Goal: Information Seeking & Learning: Compare options

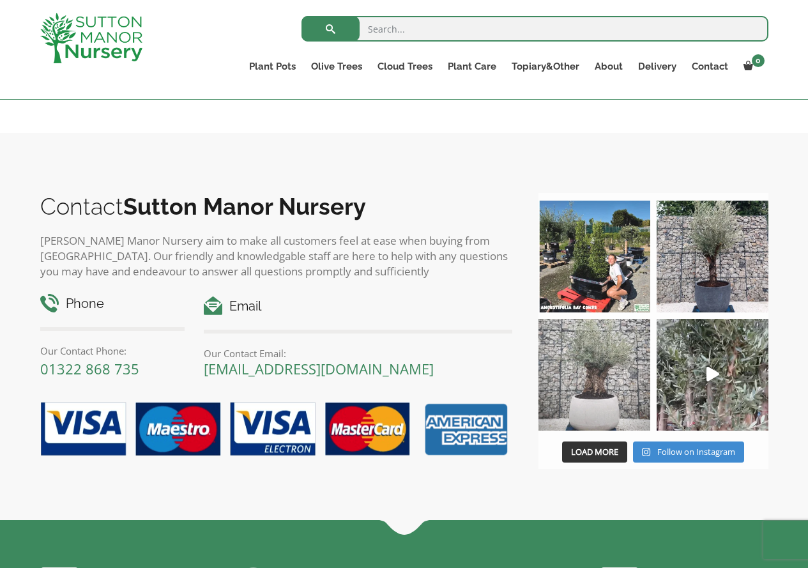
scroll to position [1467, 0]
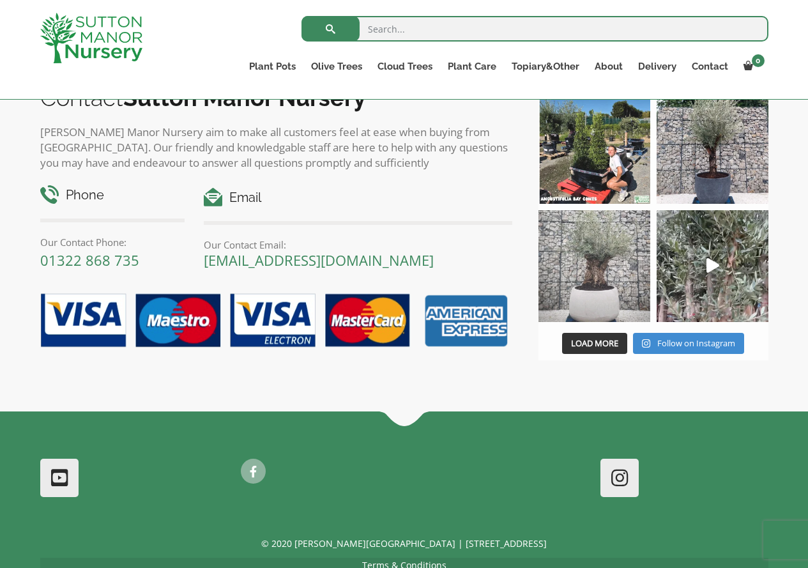
click at [584, 295] on img at bounding box center [594, 266] width 112 height 112
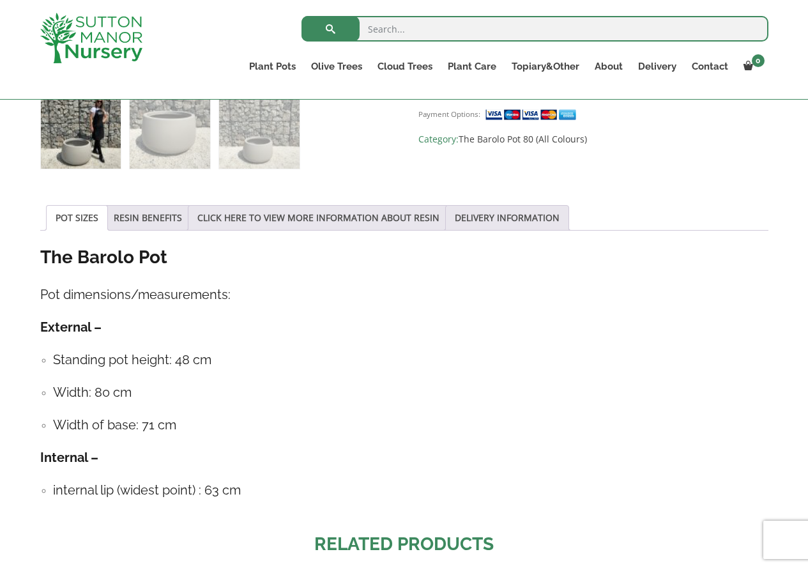
scroll to position [575, 0]
click at [146, 229] on ul "POT SIZES RESIN BENEFITS CLICK HERE TO VIEW MORE INFORMATION ABOUT RESIN DELIVE…" at bounding box center [404, 217] width 728 height 26
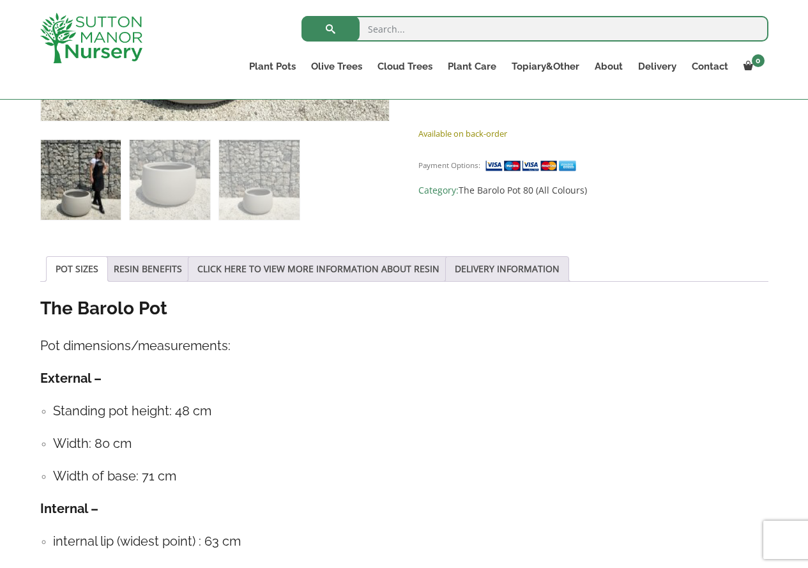
scroll to position [511, 0]
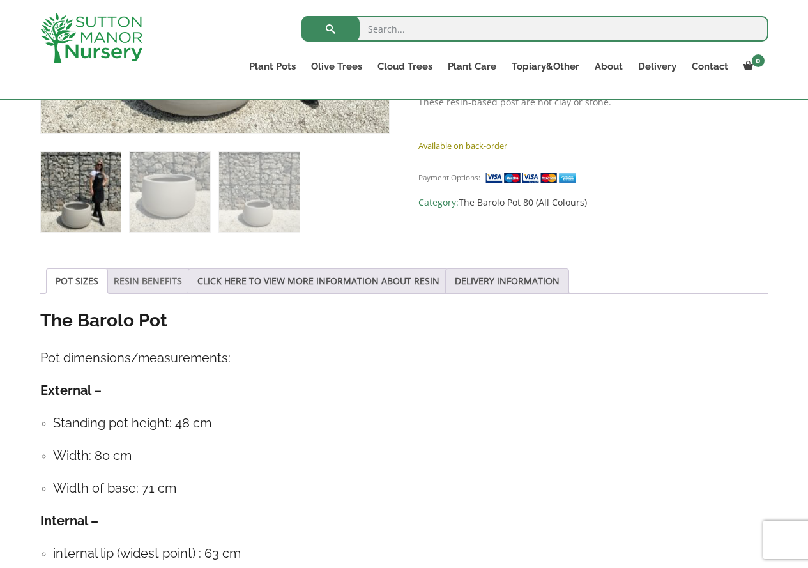
click at [160, 287] on link "RESIN BENEFITS" at bounding box center [148, 281] width 68 height 24
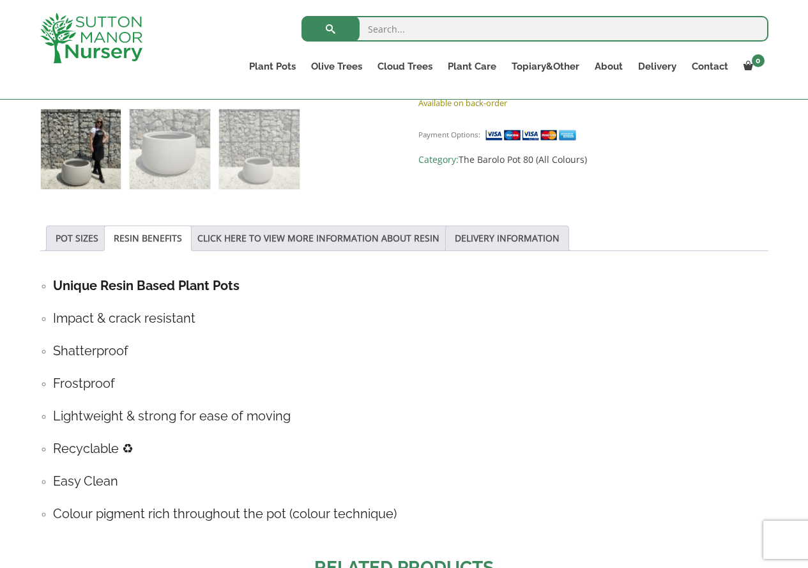
scroll to position [639, 0]
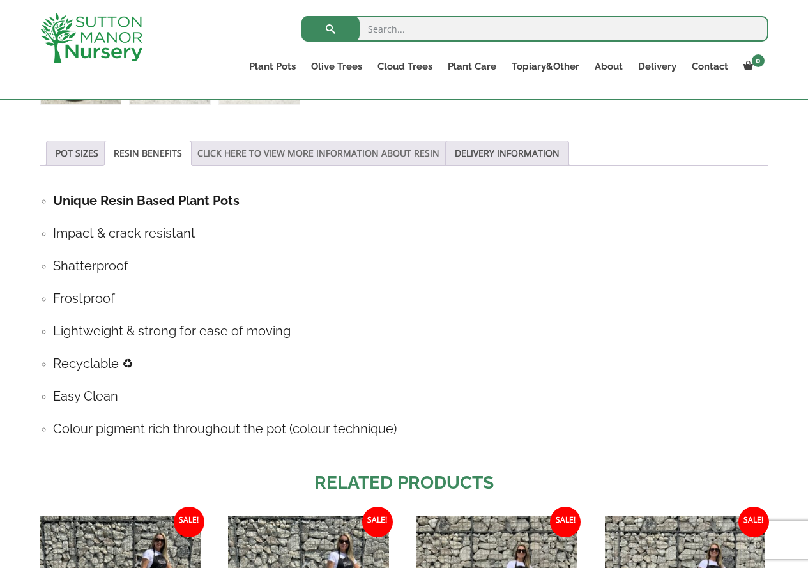
click at [273, 160] on link "CLICK HERE TO VIEW MORE INFORMATION ABOUT RESIN" at bounding box center [318, 153] width 242 height 24
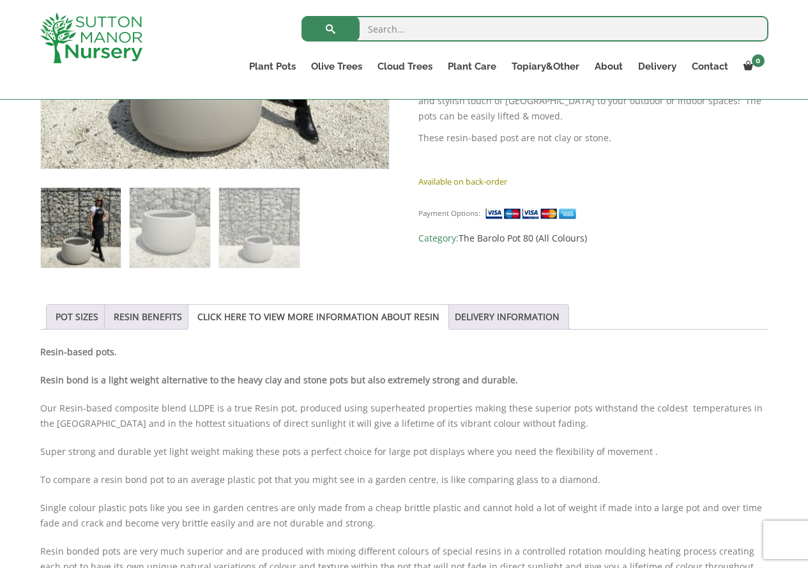
scroll to position [447, 0]
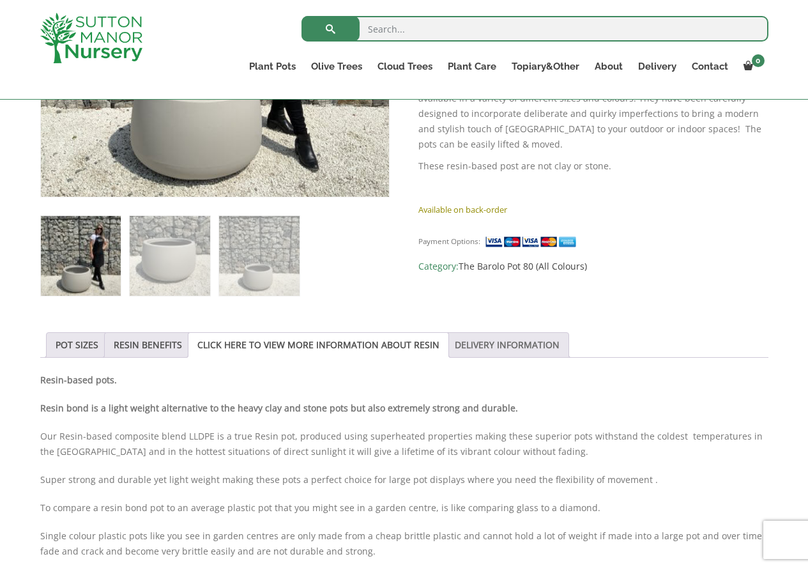
click at [519, 342] on link "DELIVERY INFORMATION" at bounding box center [507, 345] width 105 height 24
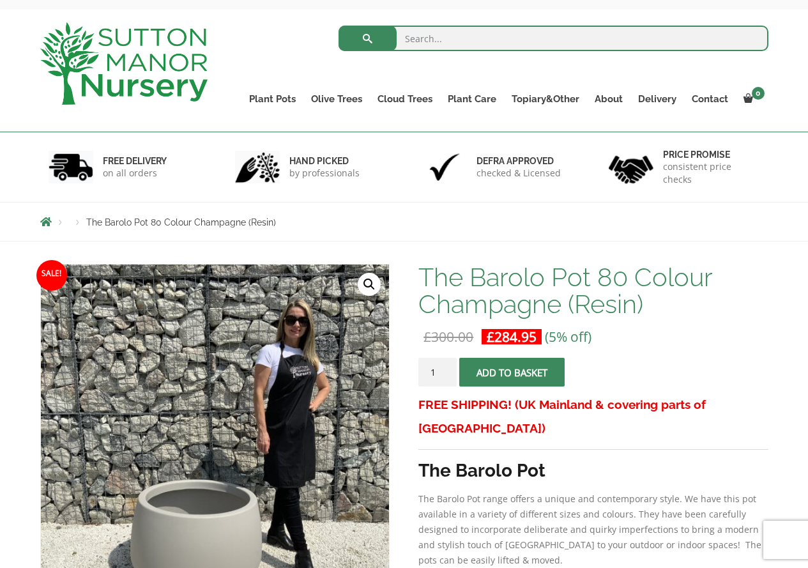
scroll to position [0, 0]
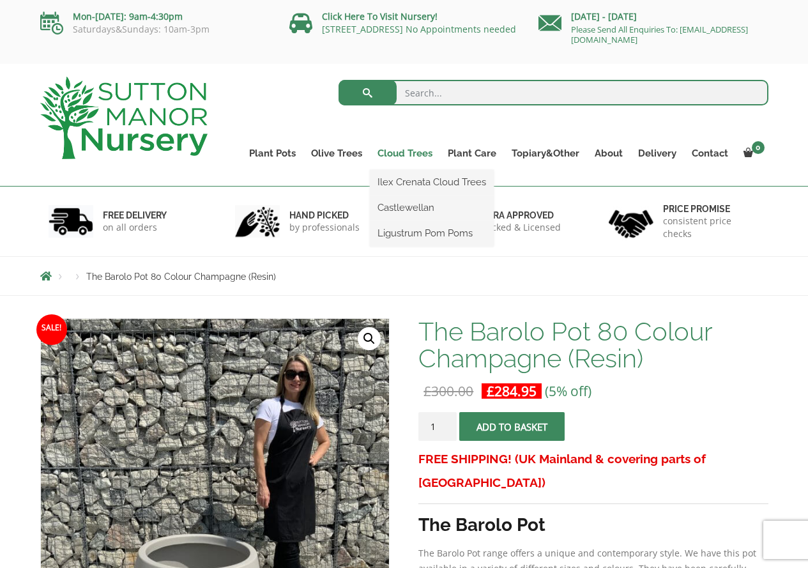
click at [419, 156] on link "Cloud Trees" at bounding box center [405, 153] width 70 height 18
click at [421, 180] on link "Ilex Crenata Cloud Trees" at bounding box center [432, 181] width 124 height 19
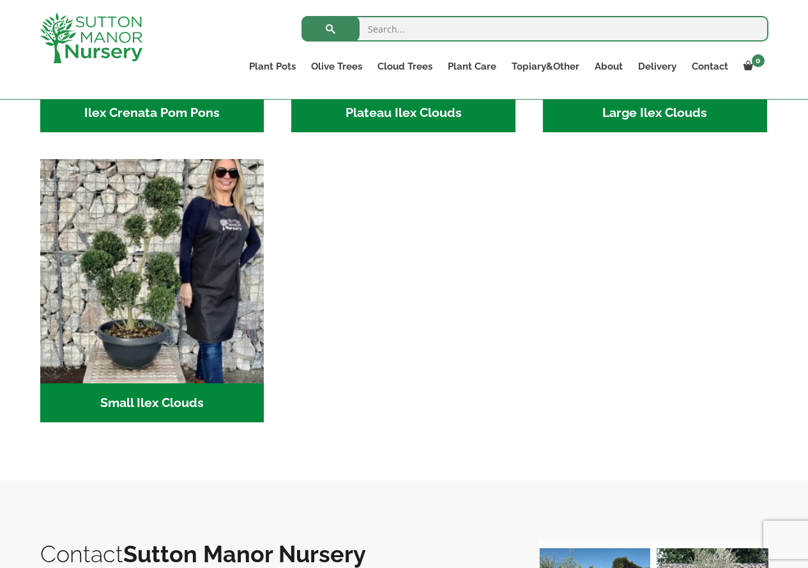
scroll to position [511, 0]
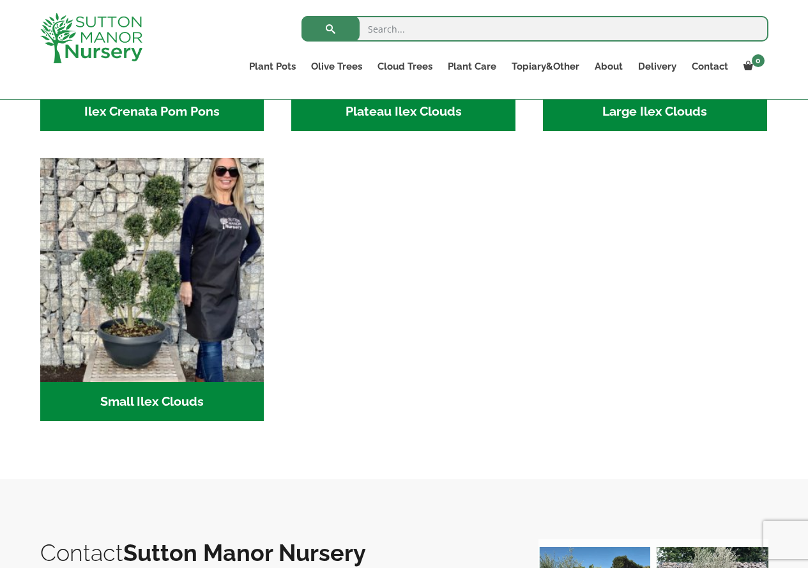
click at [201, 407] on h2 "Small Ilex Clouds (55)" at bounding box center [152, 402] width 224 height 40
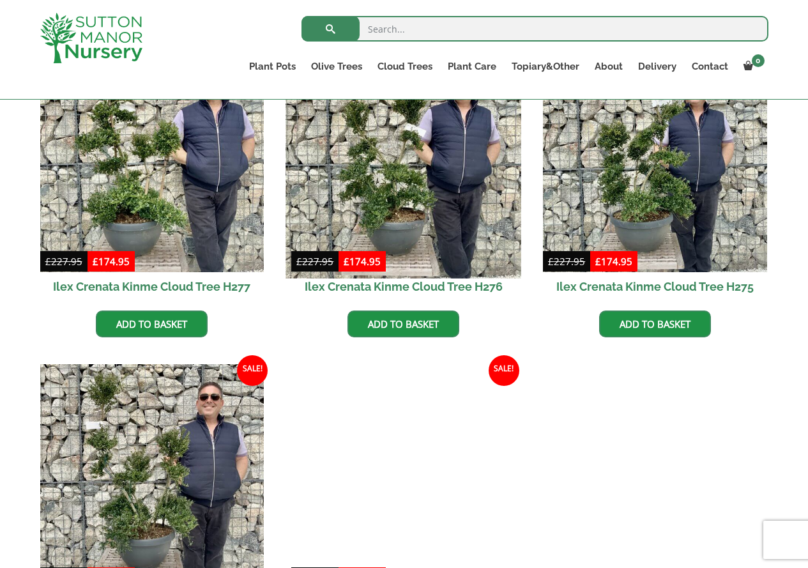
scroll to position [1597, 0]
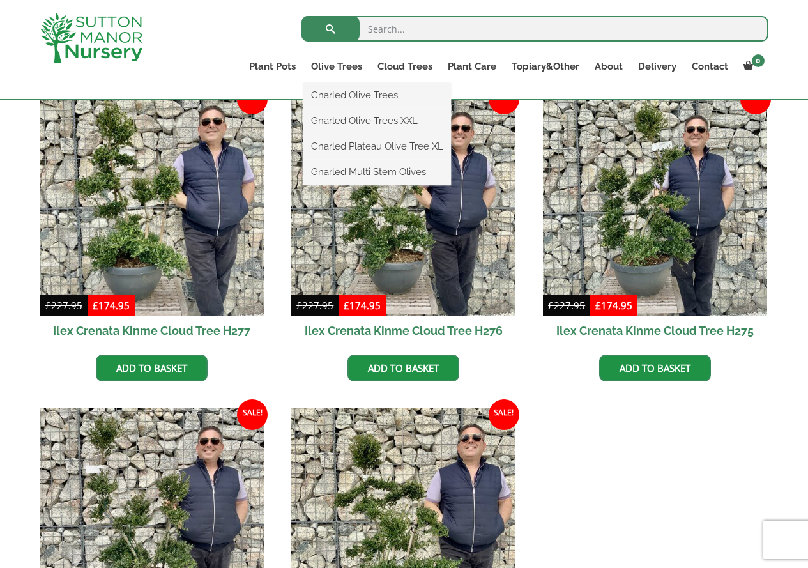
click at [347, 83] on ul "Gnarled Olive Trees Gnarled Olive Trees XXL Gnarled Plateau Olive Tree XL Gnarl…" at bounding box center [377, 134] width 148 height 102
click at [354, 126] on link "Gnarled Olive Trees XXL" at bounding box center [377, 120] width 148 height 19
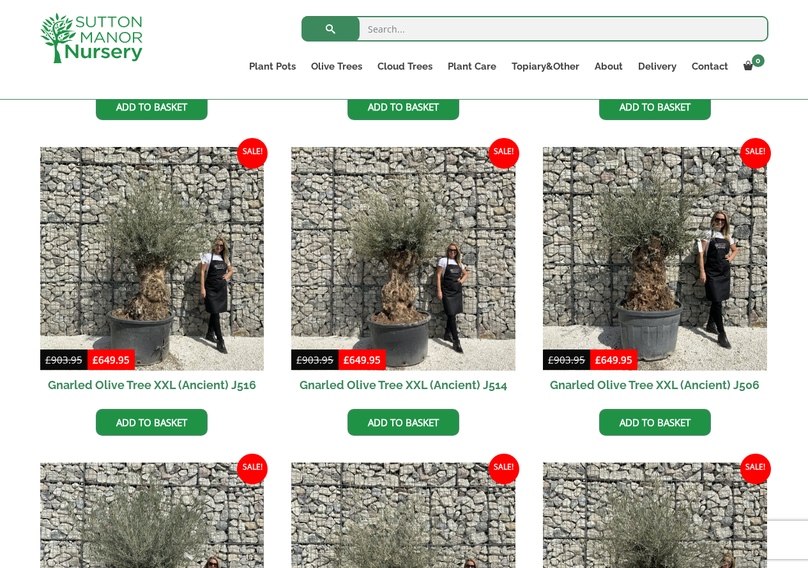
scroll to position [1725, 0]
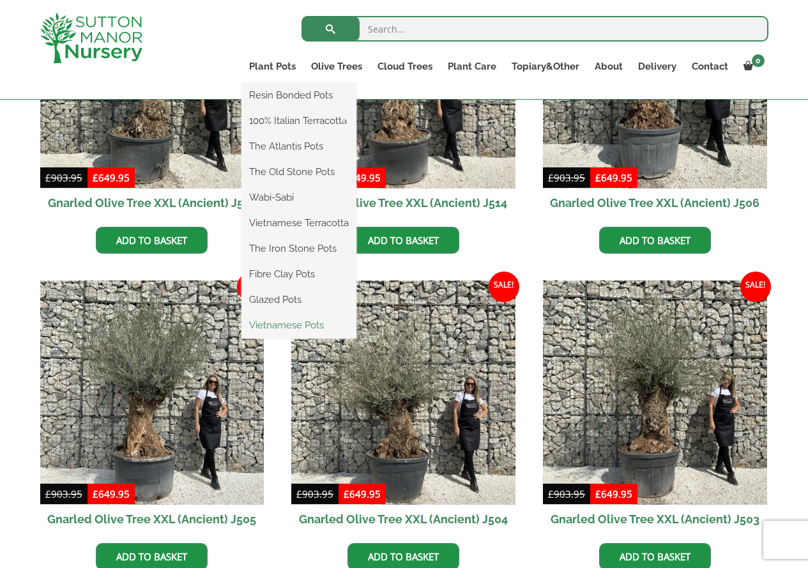
click at [319, 327] on link "Vietnamese Pots" at bounding box center [298, 325] width 115 height 19
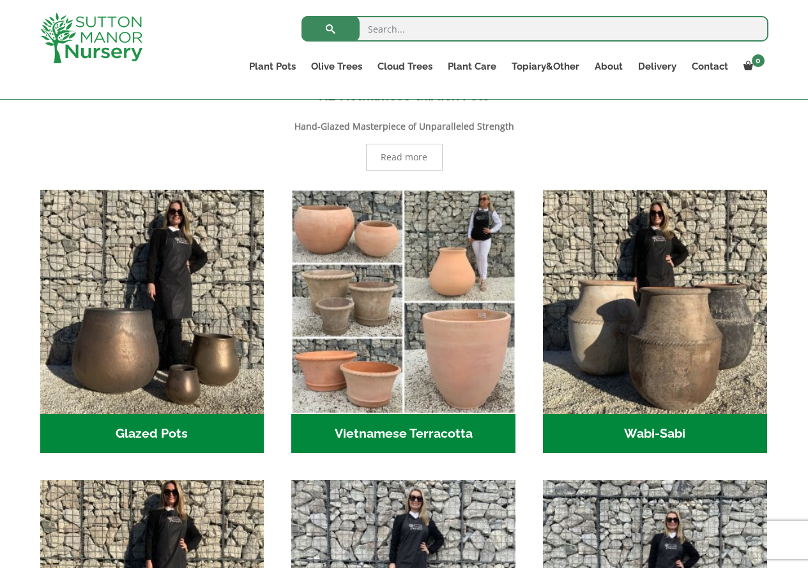
scroll to position [319, 0]
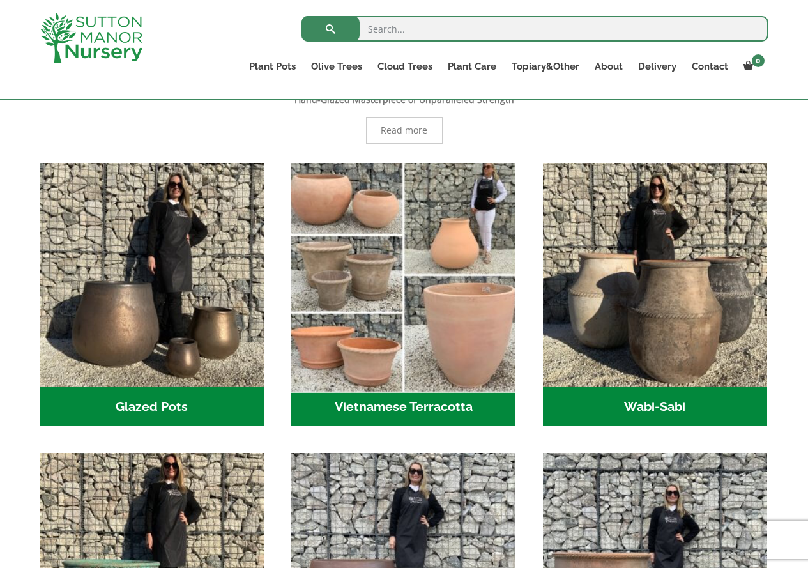
click at [395, 312] on img "Visit product category Vietnamese Terracotta" at bounding box center [403, 274] width 235 height 235
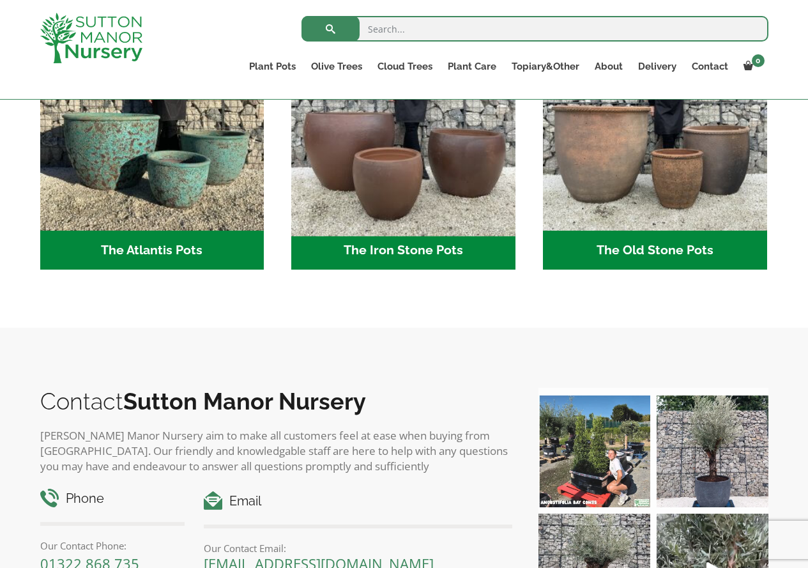
scroll to position [766, 0]
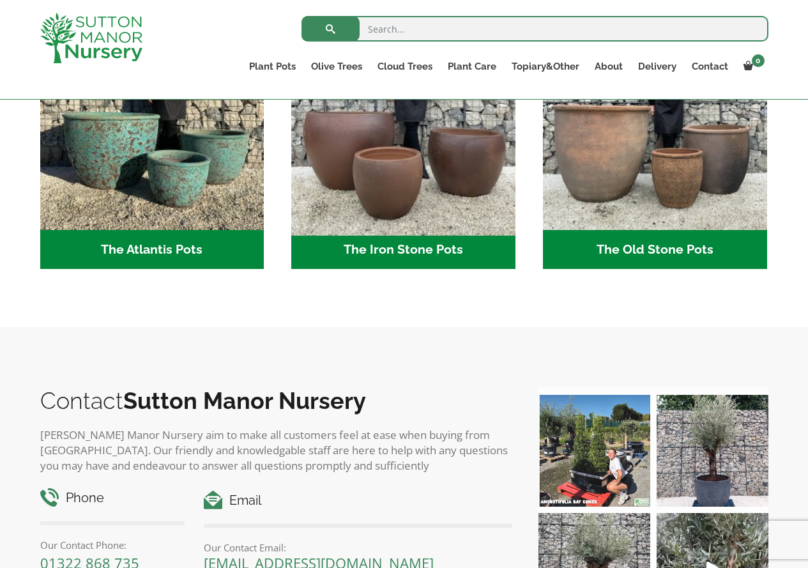
click at [402, 171] on img "Visit product category The Iron Stone Pots" at bounding box center [403, 118] width 235 height 235
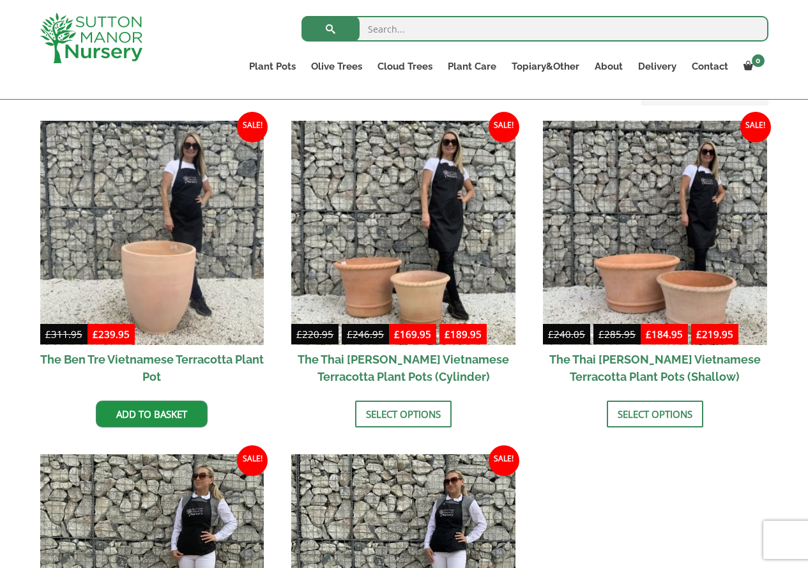
scroll to position [255, 0]
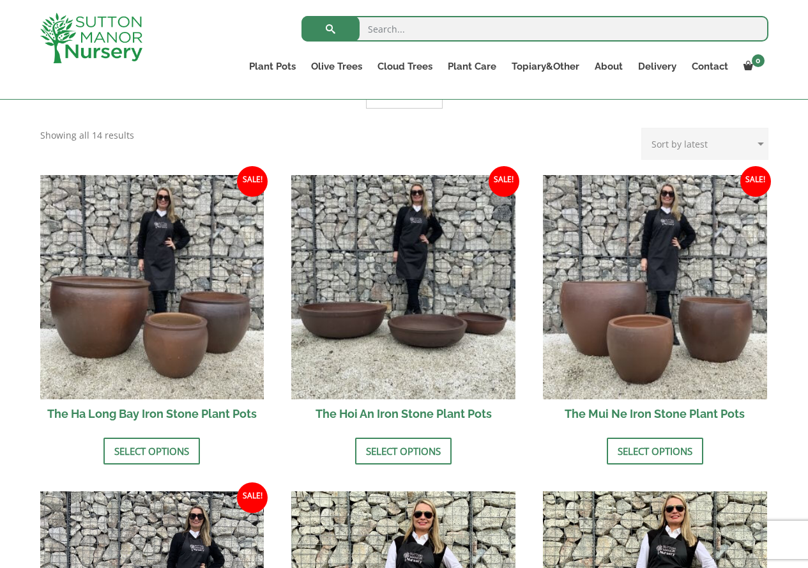
scroll to position [383, 0]
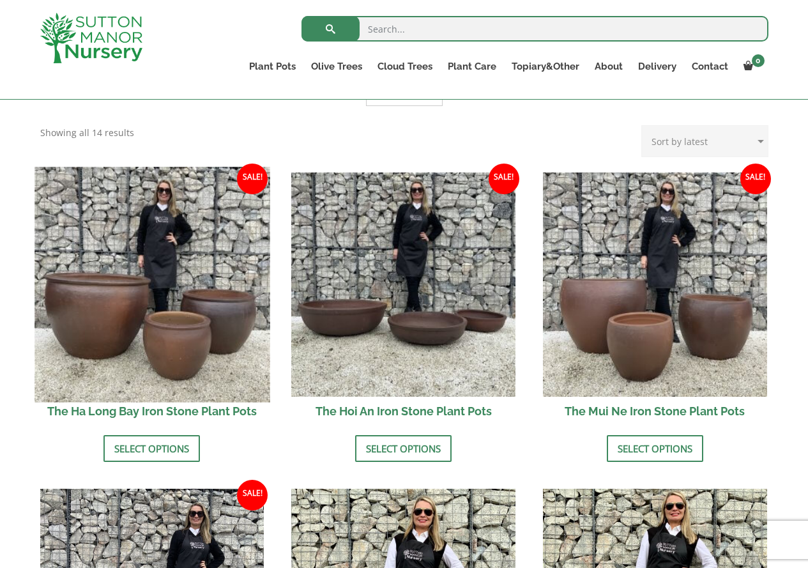
click at [144, 277] on img at bounding box center [151, 284] width 235 height 235
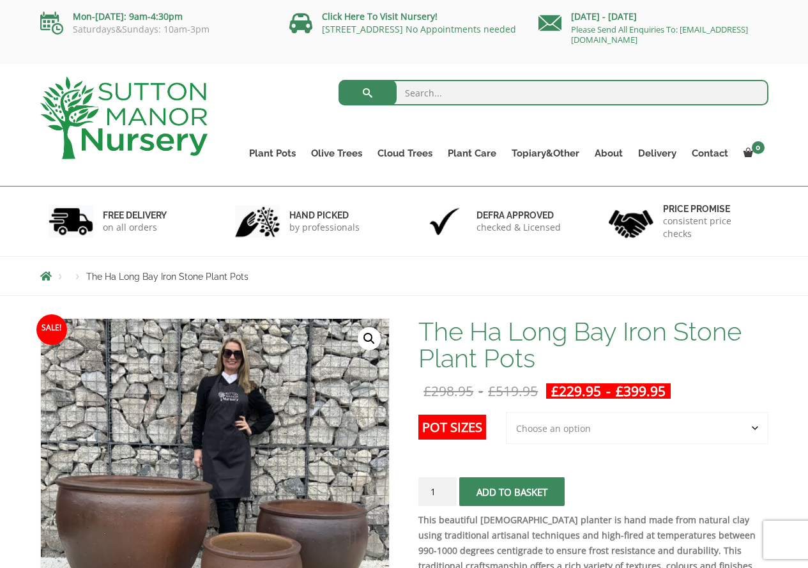
click at [636, 434] on select "Choose an option 3rd to Largest Pot In The Picture 2nd to Largest Pot In The Pi…" at bounding box center [637, 428] width 263 height 32
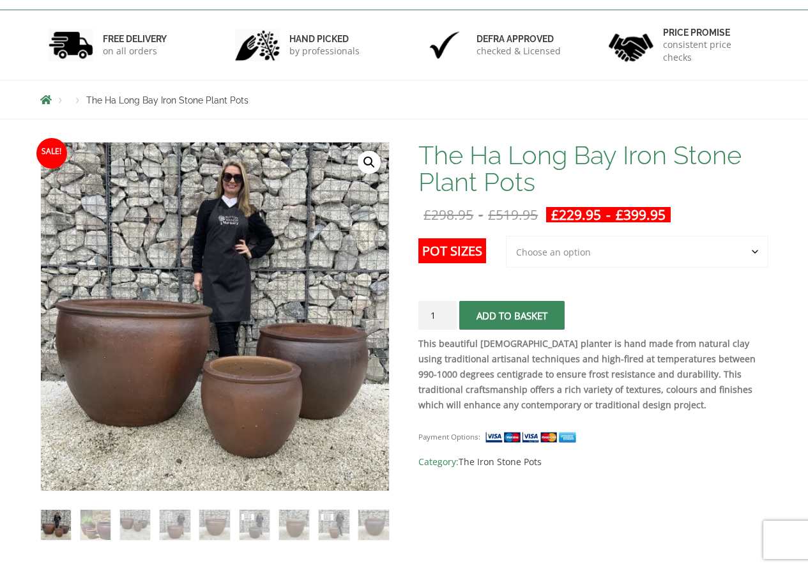
scroll to position [192, 0]
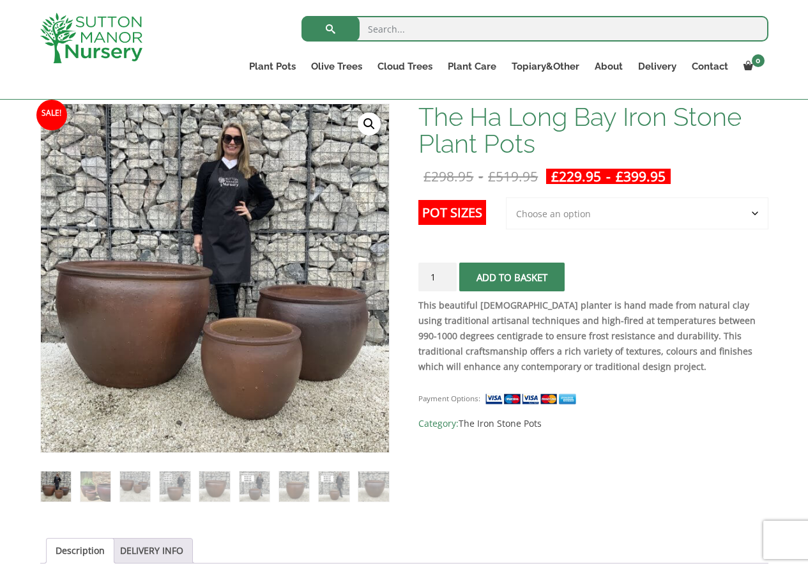
click at [584, 214] on select "Choose an option 3rd to Largest Pot In The Picture 2nd to Largest Pot In The Pi…" at bounding box center [637, 213] width 263 height 32
click at [507, 197] on select "Choose an option 3rd to Largest Pot In The Picture 2nd to Largest Pot In The Pi…" at bounding box center [637, 213] width 263 height 32
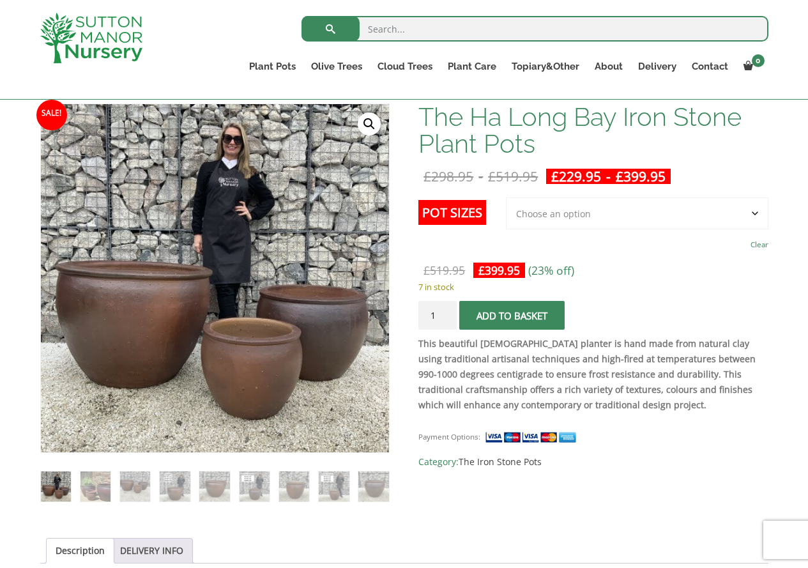
click at [566, 218] on select "Choose an option 3rd to Largest Pot In The Picture 2nd to Largest Pot In The Pi…" at bounding box center [637, 213] width 263 height 32
click at [507, 197] on select "Choose an option 3rd to Largest Pot In The Picture 2nd to Largest Pot In The Pi…" at bounding box center [637, 213] width 263 height 32
select select "2nd to Largest Pot In The Picture"
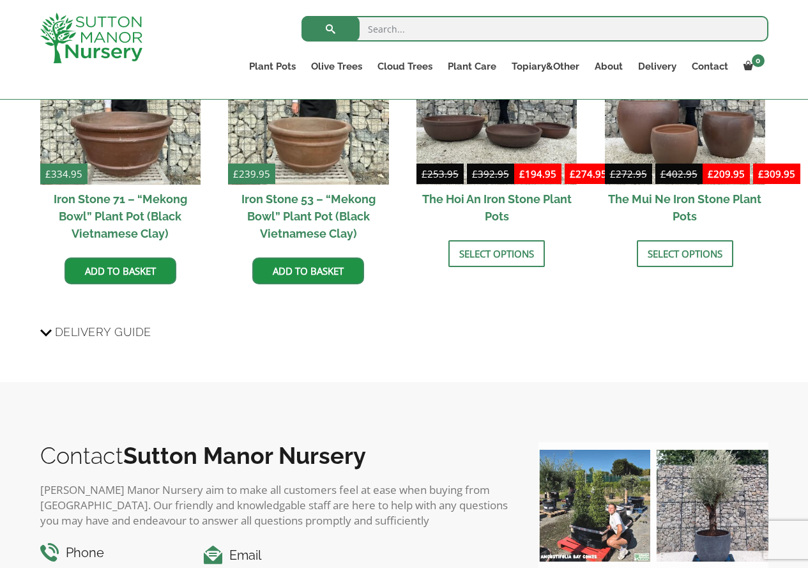
scroll to position [1469, 0]
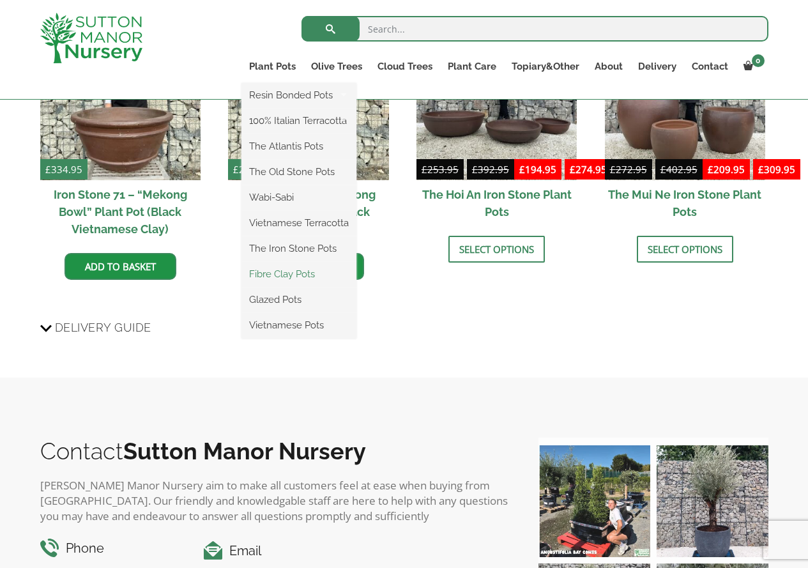
click at [291, 279] on link "Fibre Clay Pots" at bounding box center [298, 273] width 115 height 19
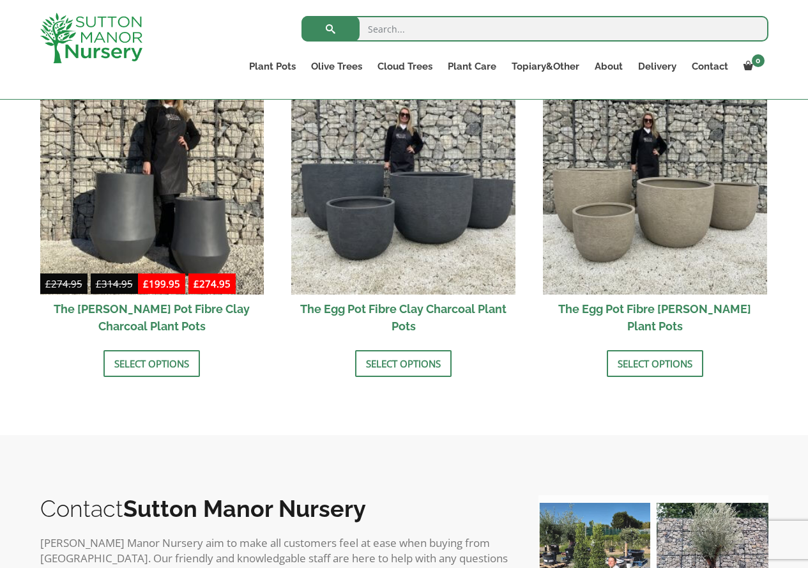
scroll to position [447, 0]
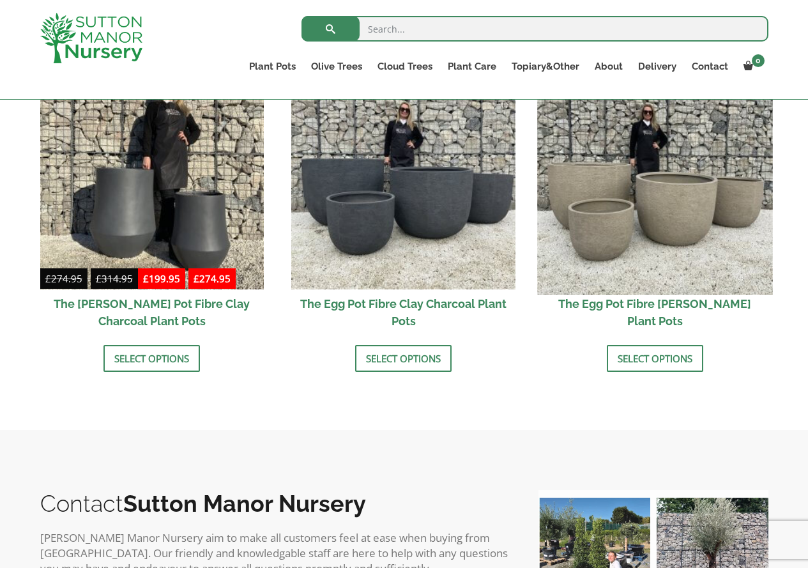
click at [717, 264] on img at bounding box center [654, 176] width 235 height 235
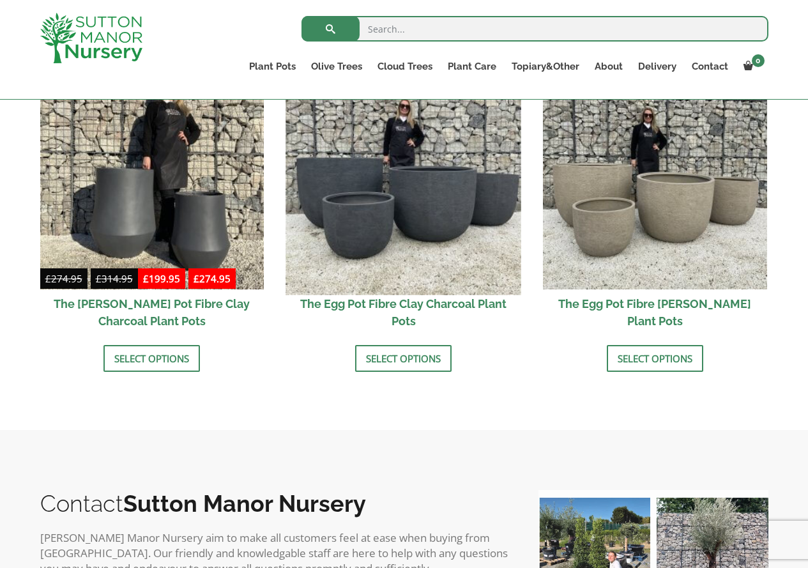
click at [432, 259] on img at bounding box center [403, 176] width 235 height 235
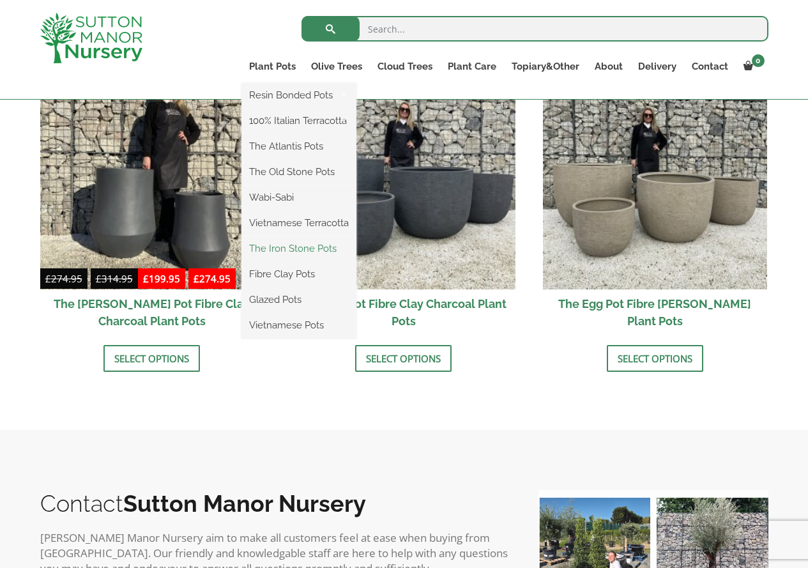
click at [291, 254] on link "The Iron Stone Pots" at bounding box center [298, 248] width 115 height 19
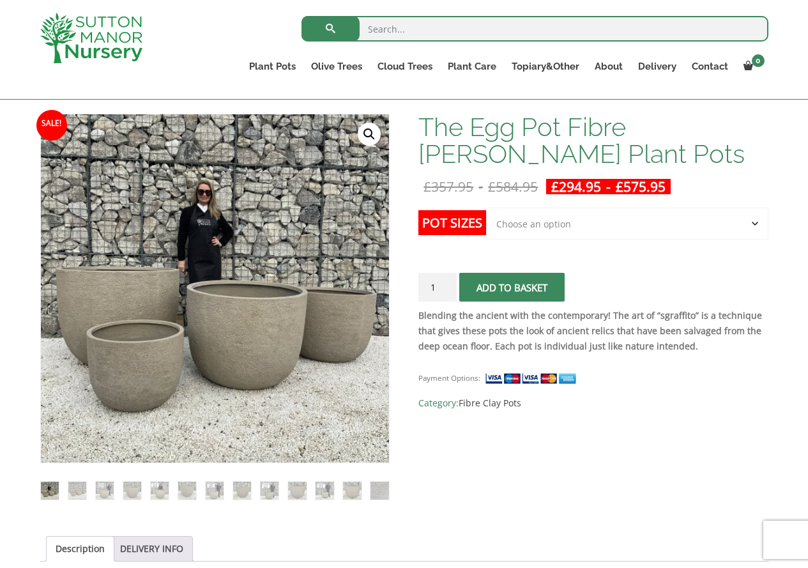
scroll to position [255, 0]
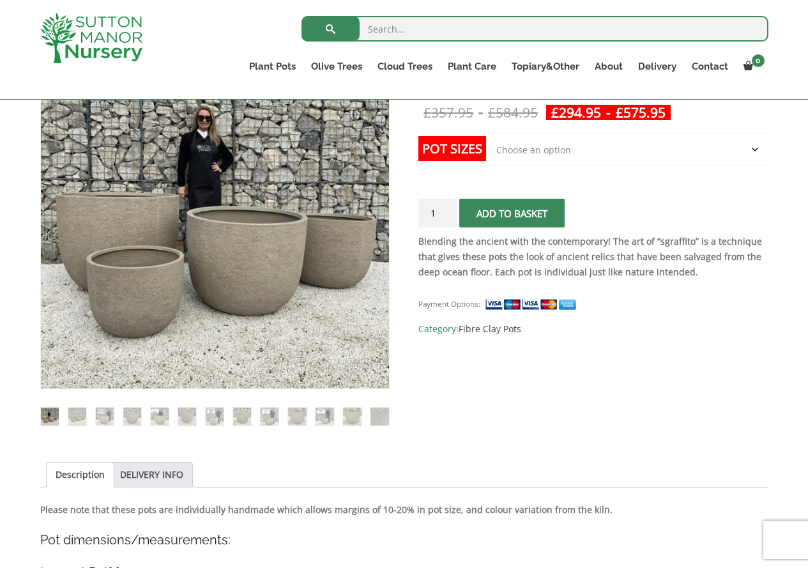
click at [746, 144] on select "Choose an option Click here to buy the 5th To Largest Pot In The Picture Click …" at bounding box center [627, 149] width 282 height 32
click at [486, 133] on select "Choose an option Click here to buy the 5th To Largest Pot In The Picture Click …" at bounding box center [627, 149] width 282 height 32
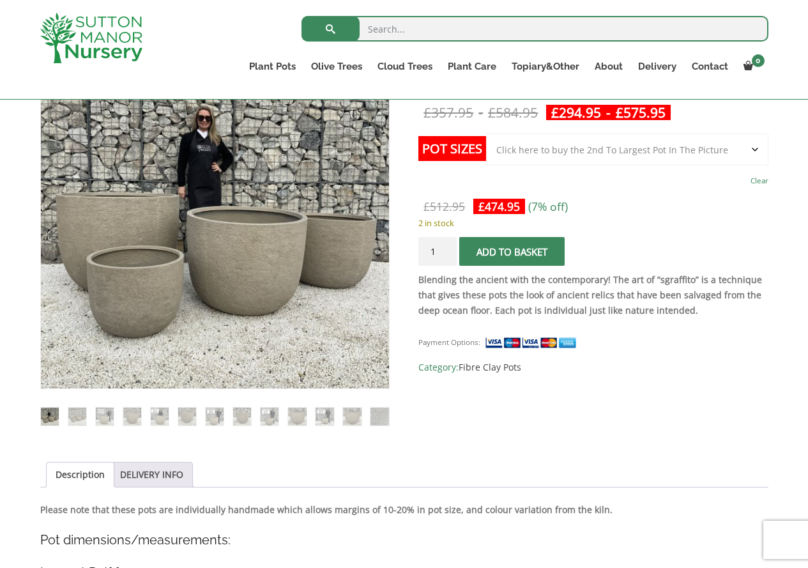
click at [715, 149] on select "Choose an option Click here to buy the 5th To Largest Pot In The Picture Click …" at bounding box center [627, 149] width 282 height 32
click at [486, 133] on select "Choose an option Click here to buy the 5th To Largest Pot In The Picture Click …" at bounding box center [627, 149] width 282 height 32
select select "Click here to buy the 5th To Largest Pot In The Picture"
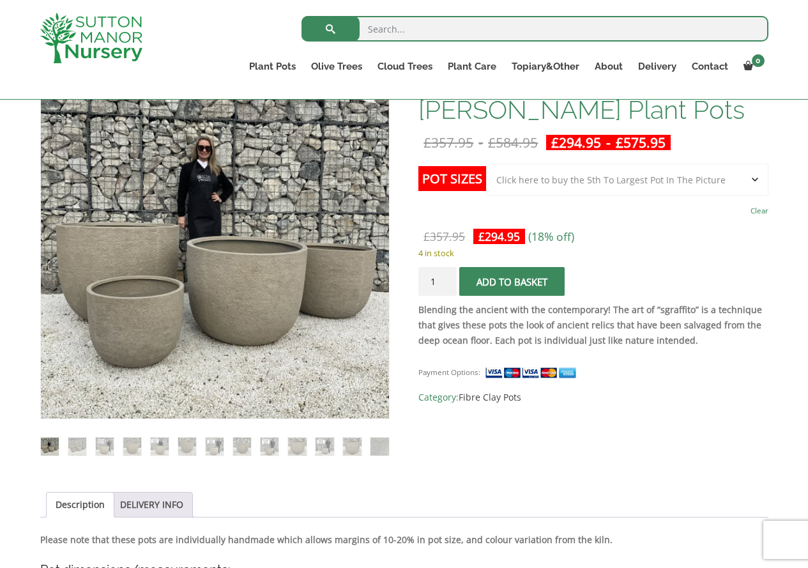
scroll to position [192, 0]
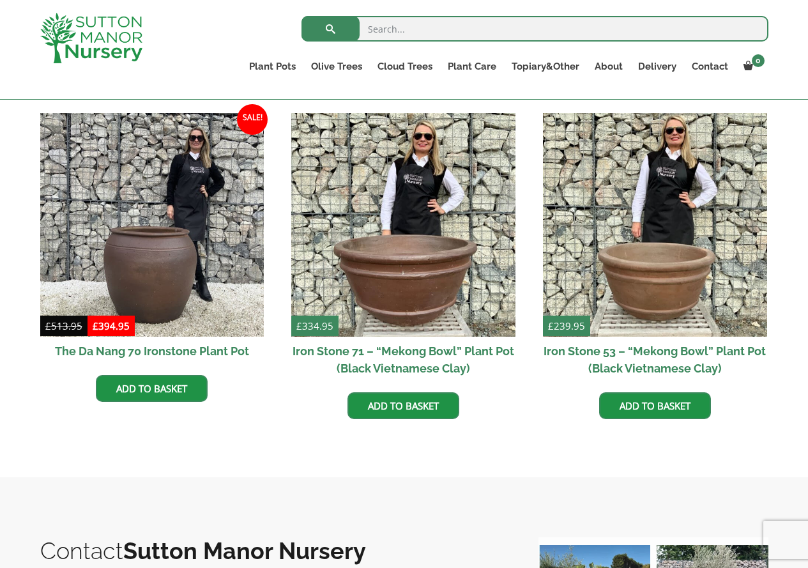
scroll to position [766, 0]
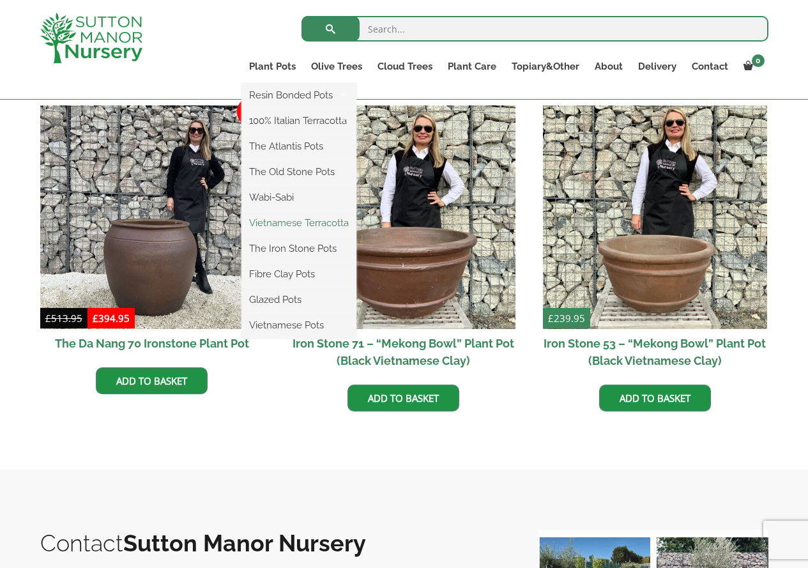
click at [307, 232] on link "Vietnamese Terracotta" at bounding box center [298, 222] width 115 height 19
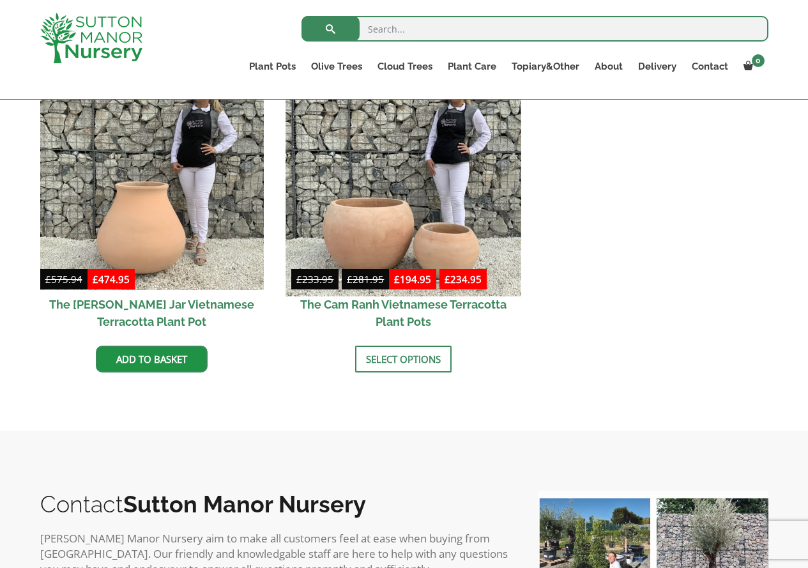
scroll to position [766, 0]
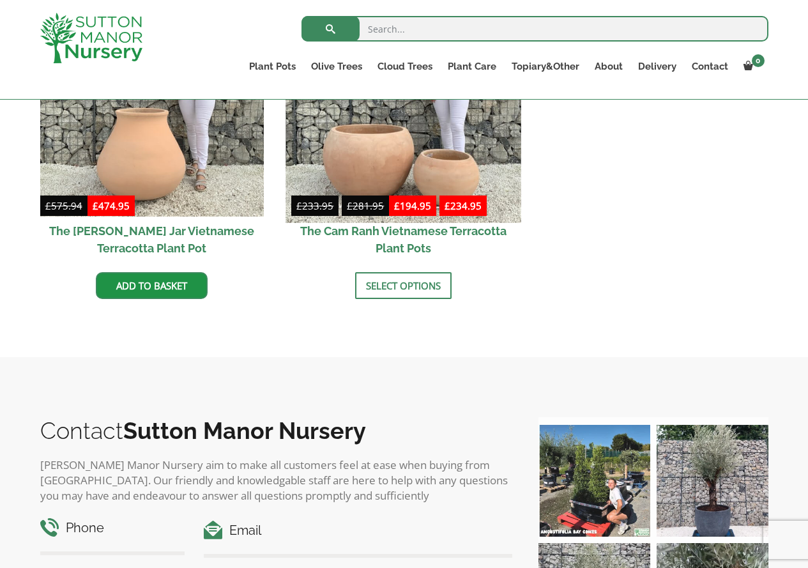
click at [377, 172] on img at bounding box center [403, 104] width 235 height 235
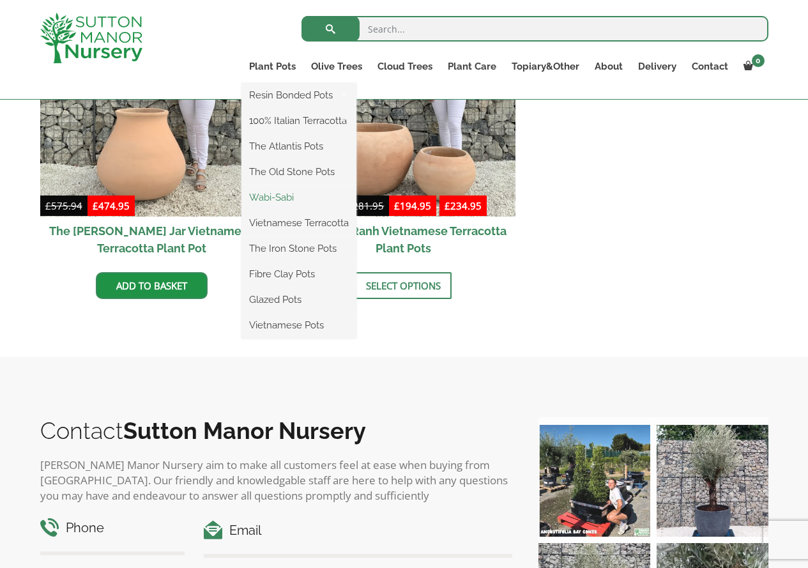
click at [289, 204] on link "Wabi-Sabi" at bounding box center [298, 197] width 115 height 19
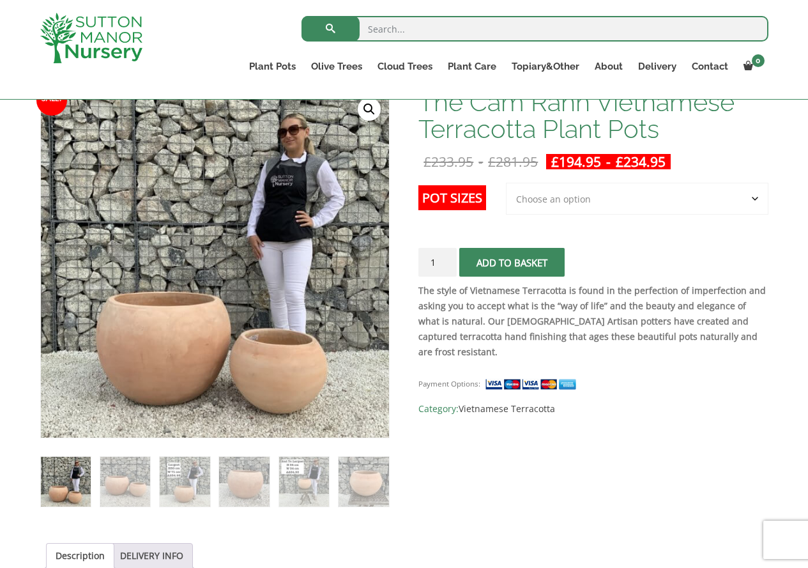
scroll to position [192, 0]
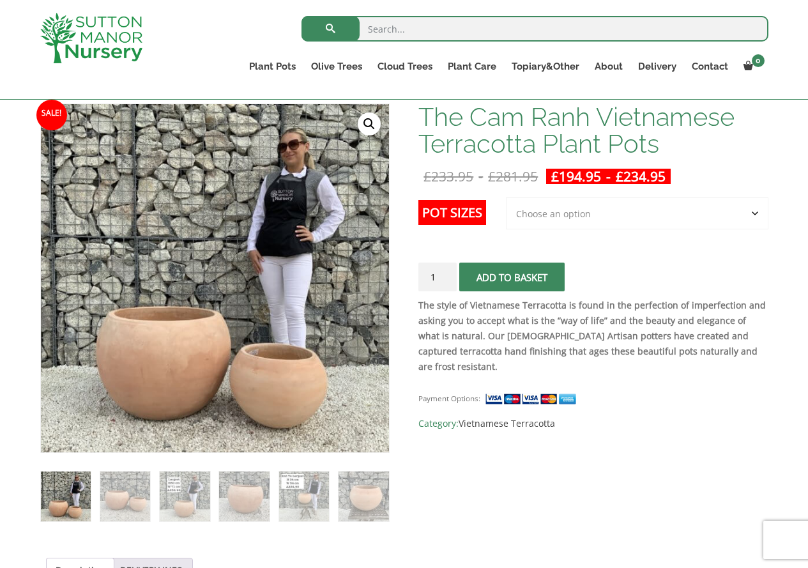
click at [562, 220] on select "Choose an option 2nd to Largest Pot In The Picture Largest pot In The Picture" at bounding box center [637, 213] width 263 height 32
select select "Largest pot In The Picture"
click at [507, 197] on select "Choose an option 2nd to Largest Pot In The Picture Largest pot In The Picture" at bounding box center [637, 213] width 263 height 32
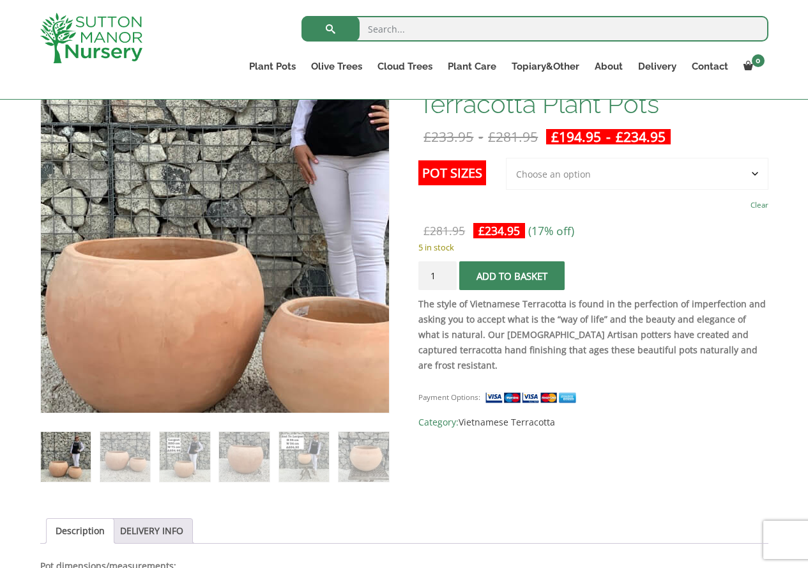
scroll to position [255, 0]
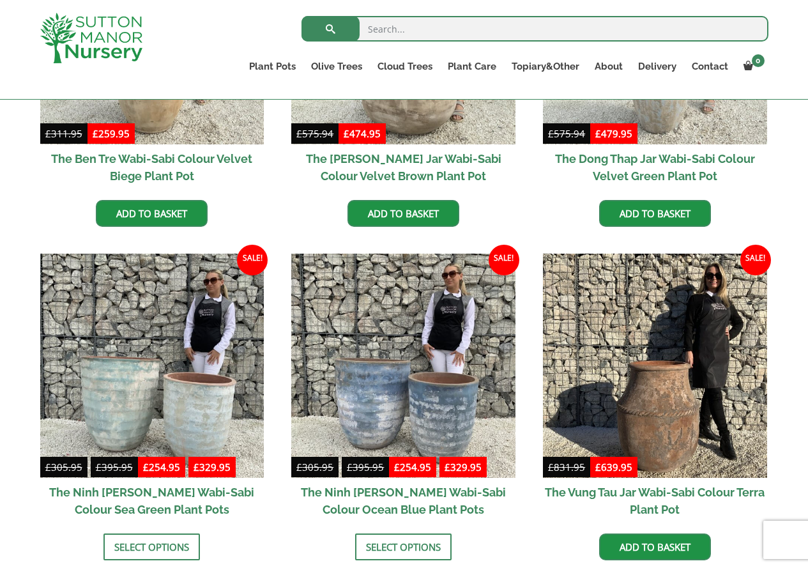
scroll to position [830, 0]
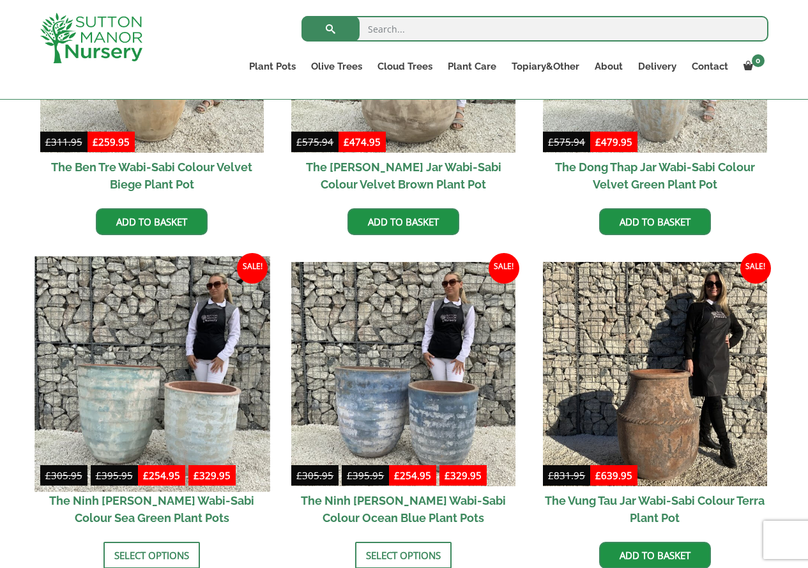
click at [196, 350] on img at bounding box center [151, 373] width 235 height 235
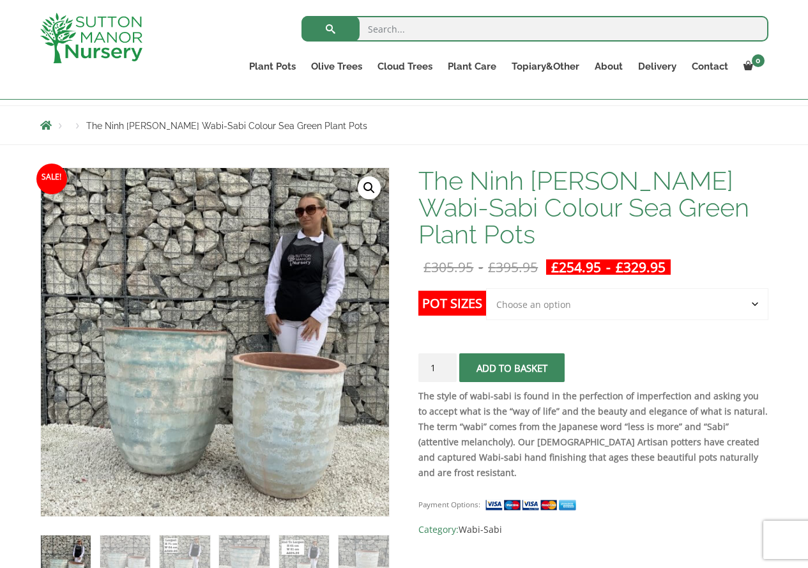
scroll to position [192, 0]
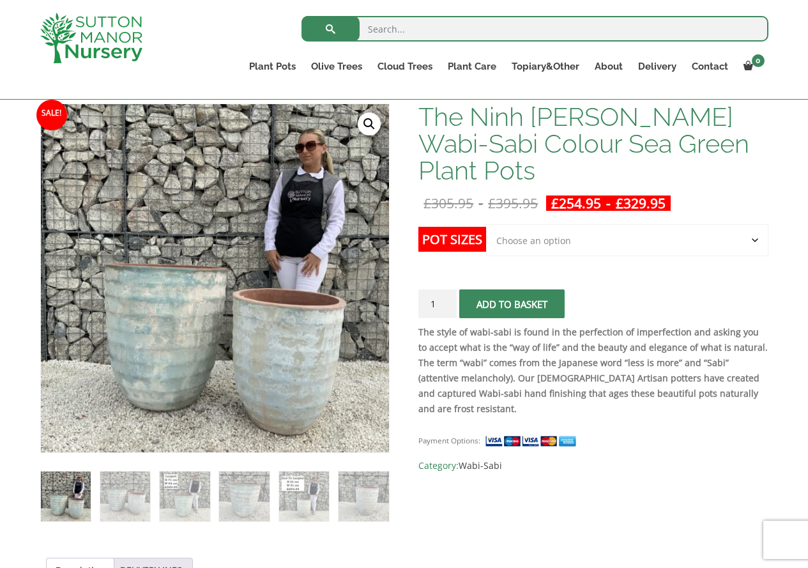
click at [749, 224] on select "Choose an option Click here to buy the 2nd to Largest Pot In The Picture Click …" at bounding box center [627, 240] width 282 height 32
click at [486, 224] on select "Choose an option Click here to buy the 2nd to Largest Pot In The Picture Click …" at bounding box center [627, 240] width 282 height 32
select select "Click here to buy the 2nd to Largest Pot In The Picture"
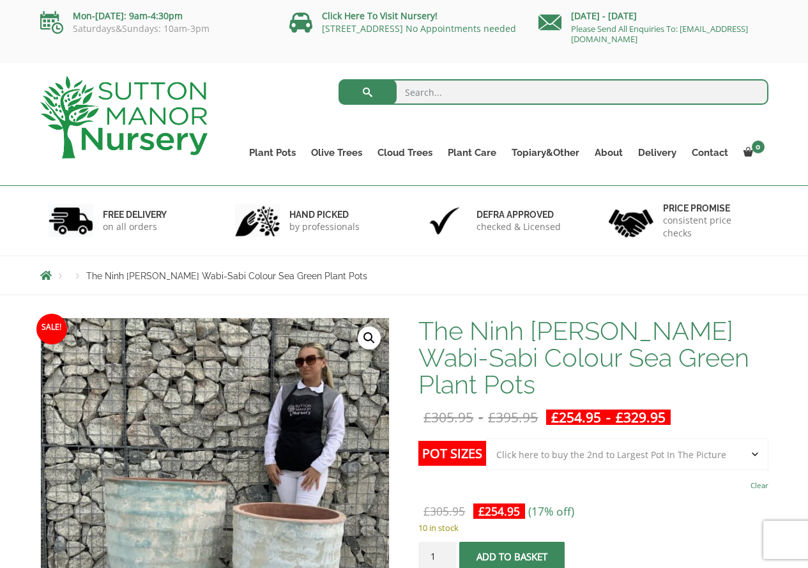
scroll to position [0, 0]
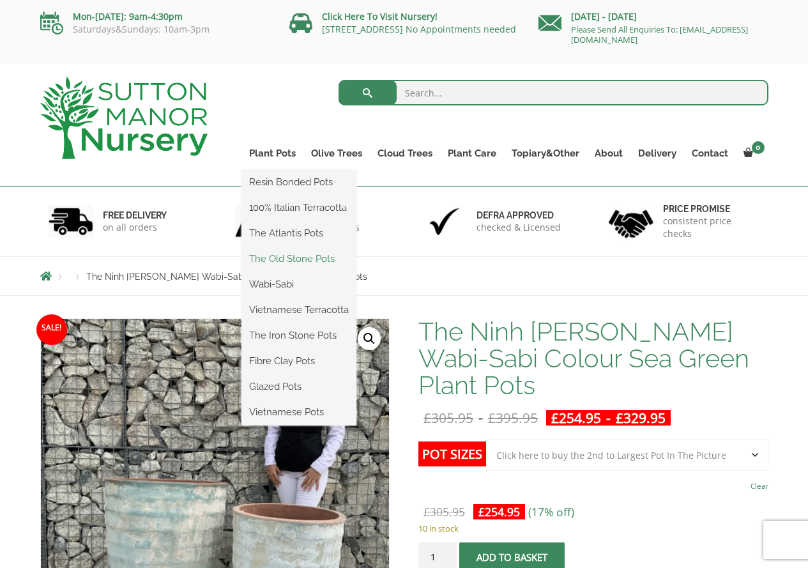
click at [304, 266] on link "The Old Stone Pots" at bounding box center [298, 258] width 115 height 19
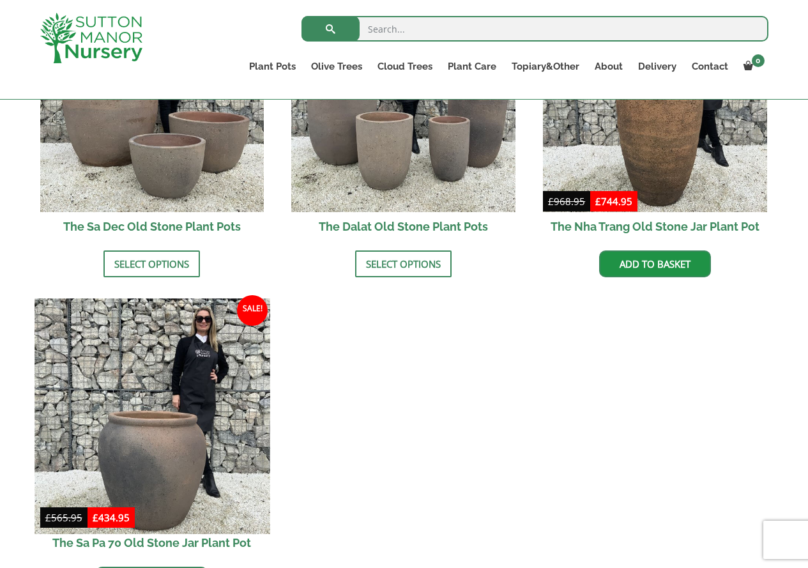
scroll to position [766, 0]
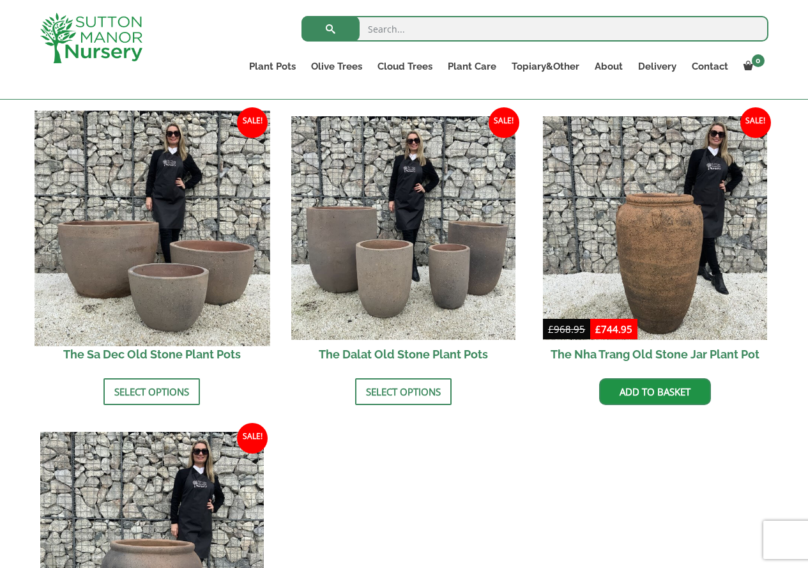
click at [176, 268] on img at bounding box center [151, 228] width 235 height 235
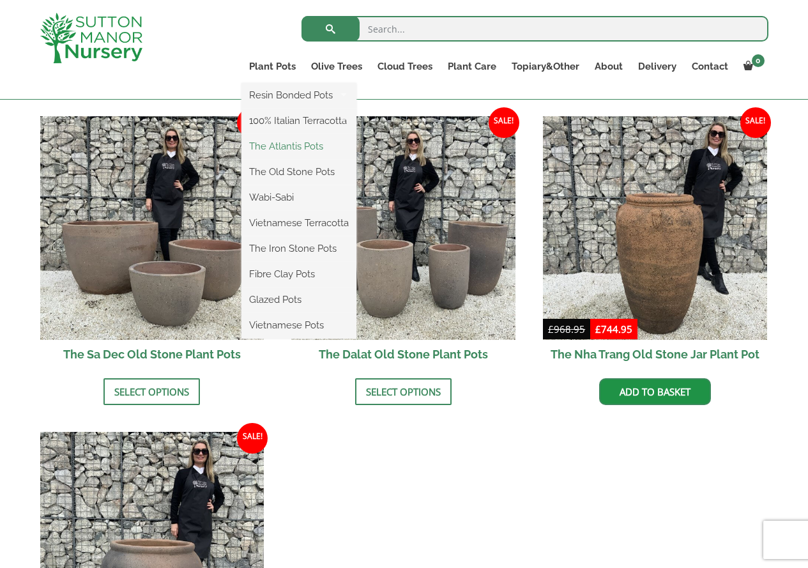
click at [296, 149] on link "The Atlantis Pots" at bounding box center [298, 146] width 115 height 19
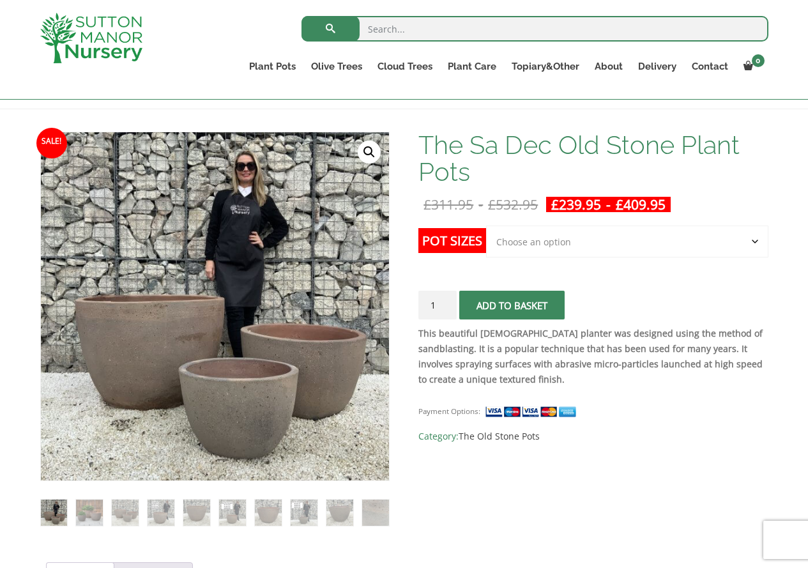
scroll to position [192, 0]
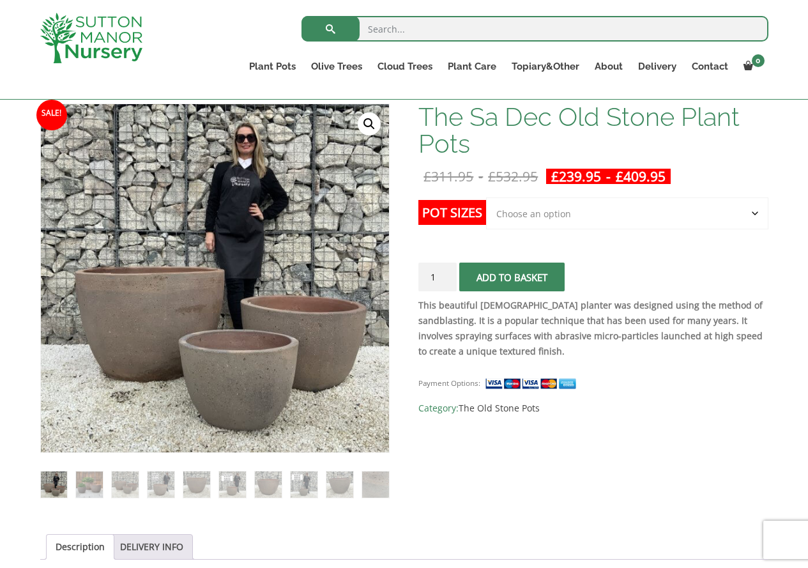
click at [606, 211] on select "Choose an option Click here to buy the 3rd to Largest Pot In The Picture Click …" at bounding box center [627, 213] width 282 height 32
click at [486, 197] on select "Choose an option Click here to buy the 3rd to Largest Pot In The Picture Click …" at bounding box center [627, 213] width 282 height 32
select select "Click here to buy the 2nd to Largest Pot In The Picture"
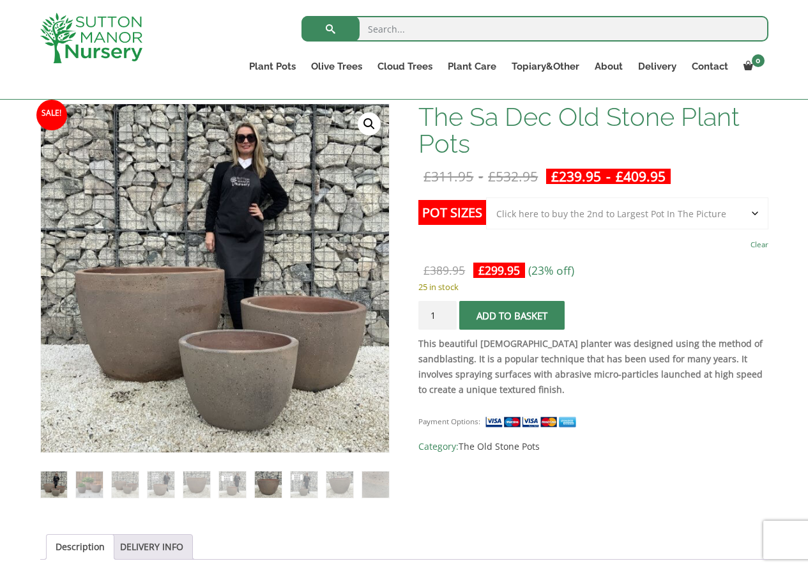
click at [272, 480] on img at bounding box center [268, 484] width 26 height 26
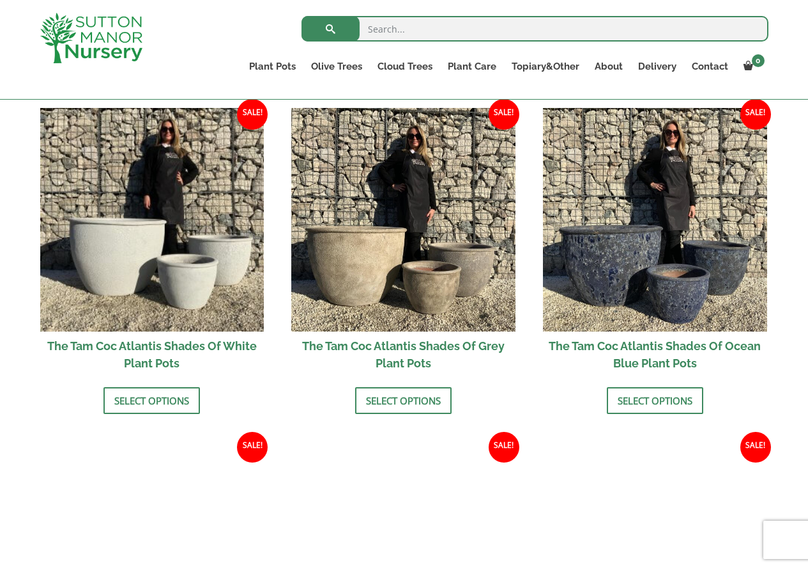
scroll to position [766, 0]
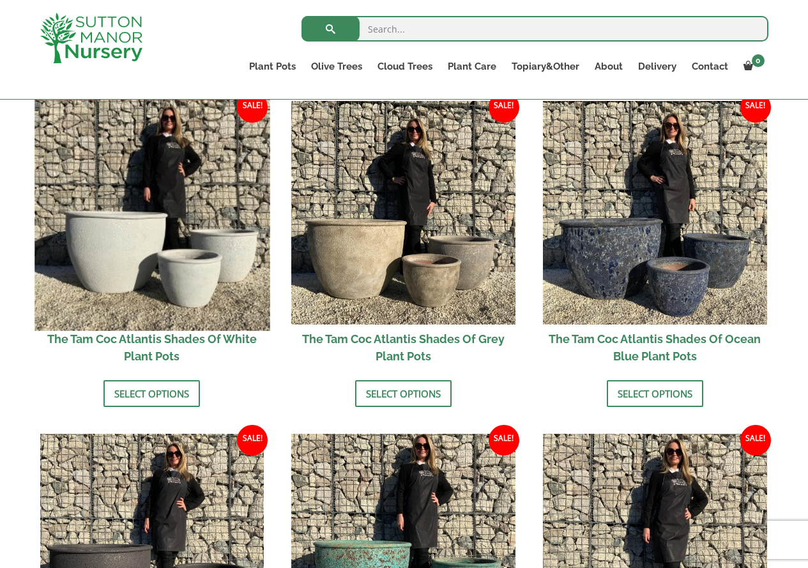
click at [201, 261] on img at bounding box center [151, 212] width 235 height 235
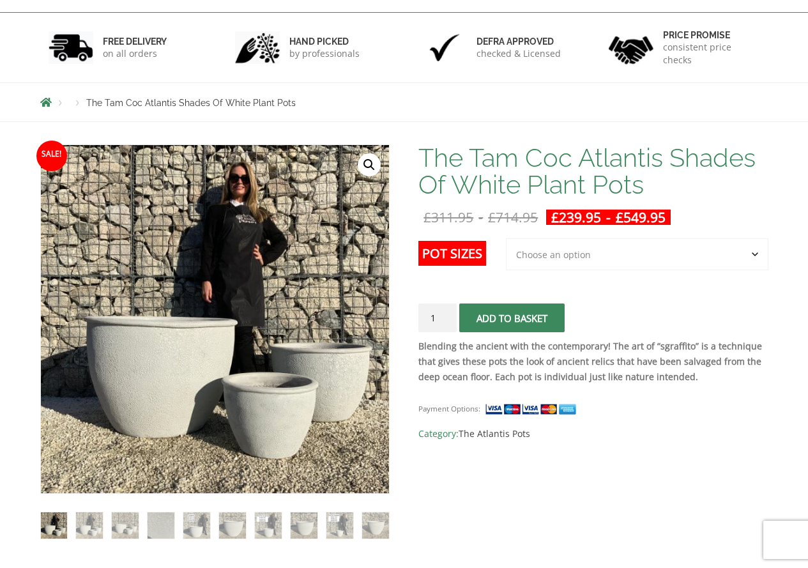
scroll to position [192, 0]
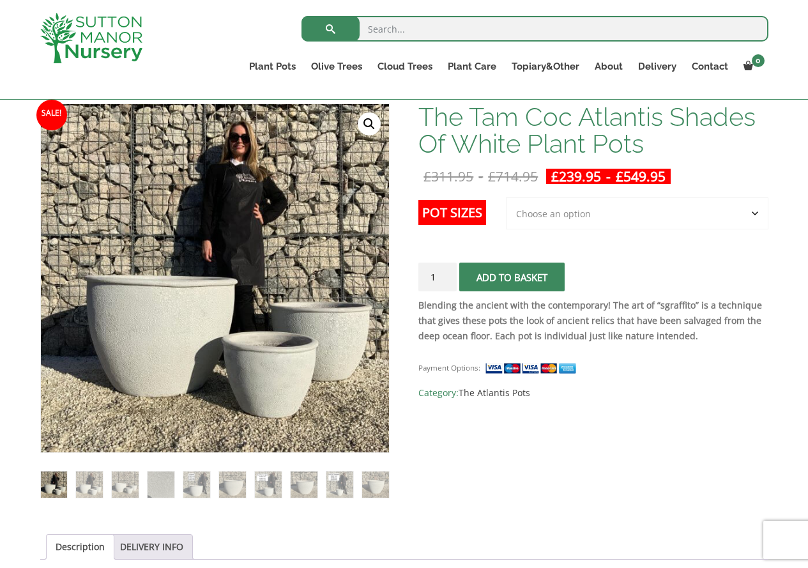
click at [540, 215] on select "Choose an option 3rd to Largest Pot In The Picture 2nd to Largest Pot In The Pi…" at bounding box center [637, 213] width 263 height 32
select select "Largest pot In The Picture"
click at [507, 197] on select "Choose an option 3rd to Largest Pot In The Picture 2nd to Largest Pot In The Pi…" at bounding box center [637, 213] width 263 height 32
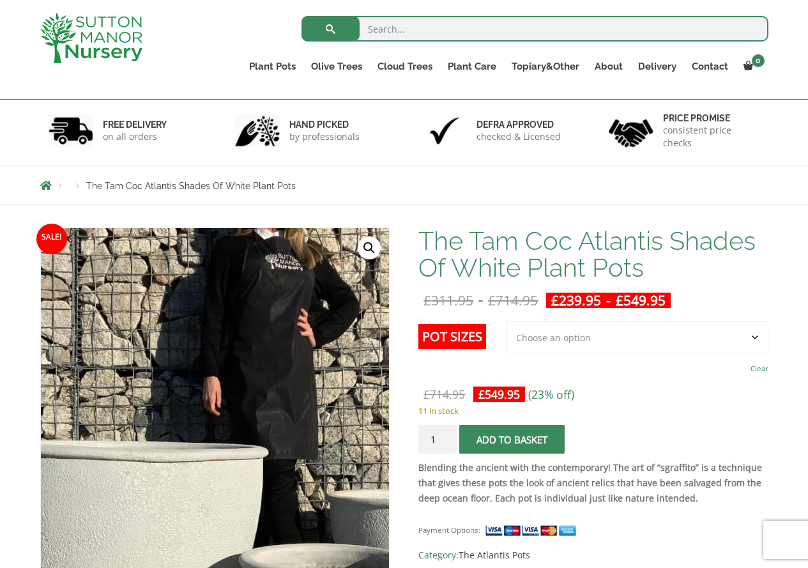
scroll to position [64, 0]
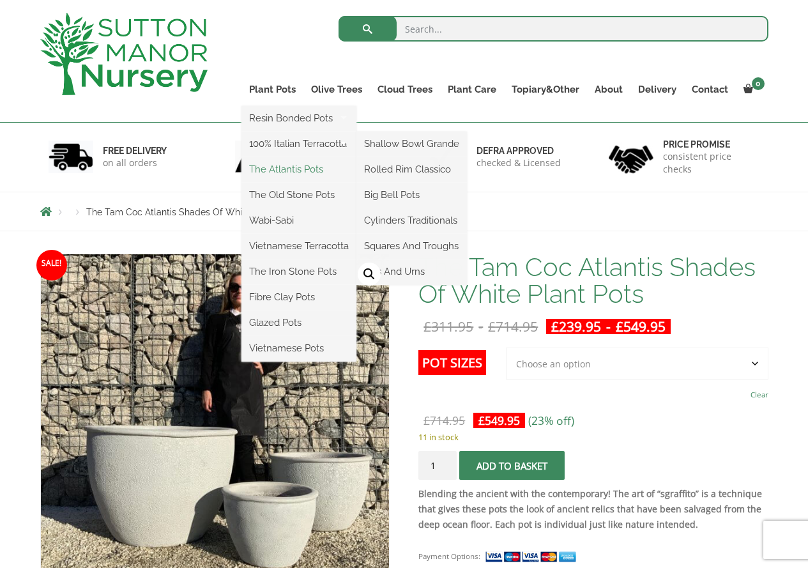
click at [308, 164] on link "The Atlantis Pots" at bounding box center [298, 169] width 115 height 19
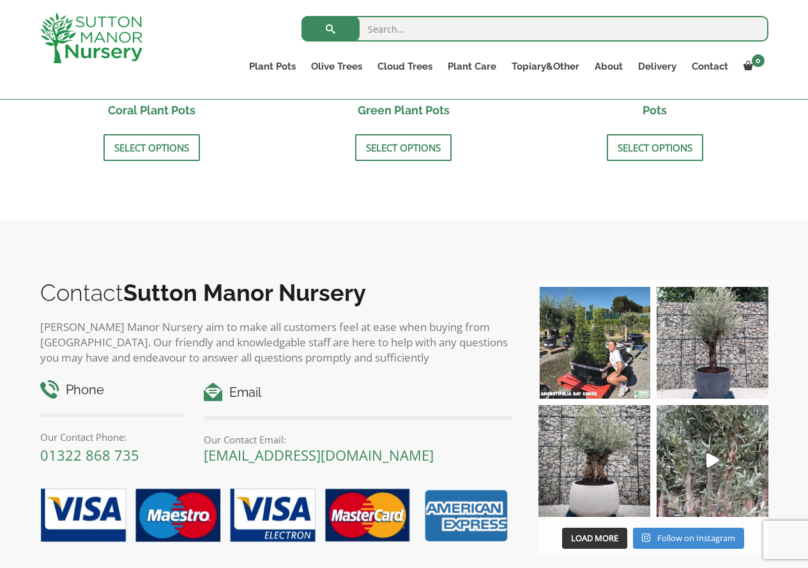
scroll to position [1405, 0]
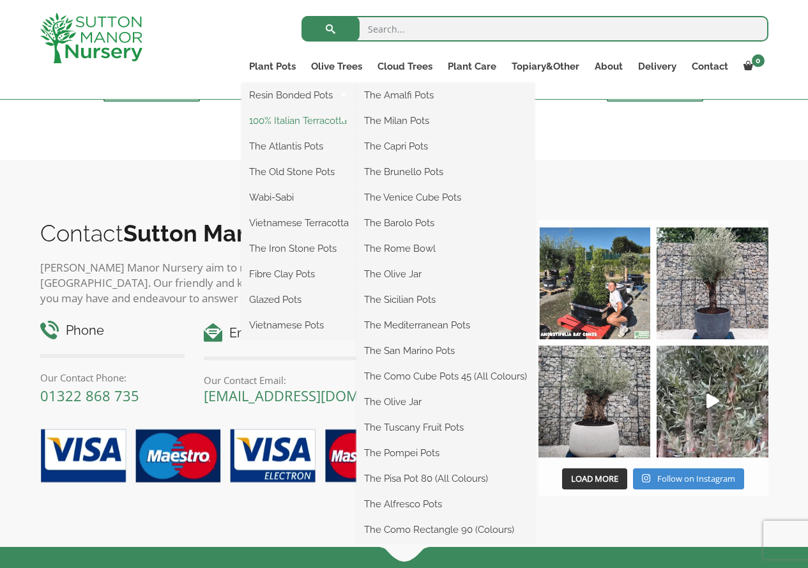
click at [308, 121] on link "100% Italian Terracotta" at bounding box center [298, 120] width 115 height 19
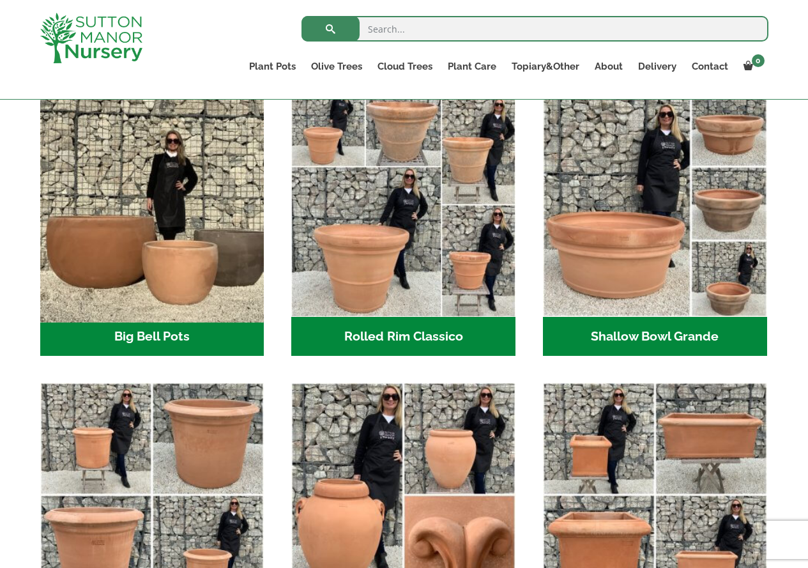
scroll to position [319, 0]
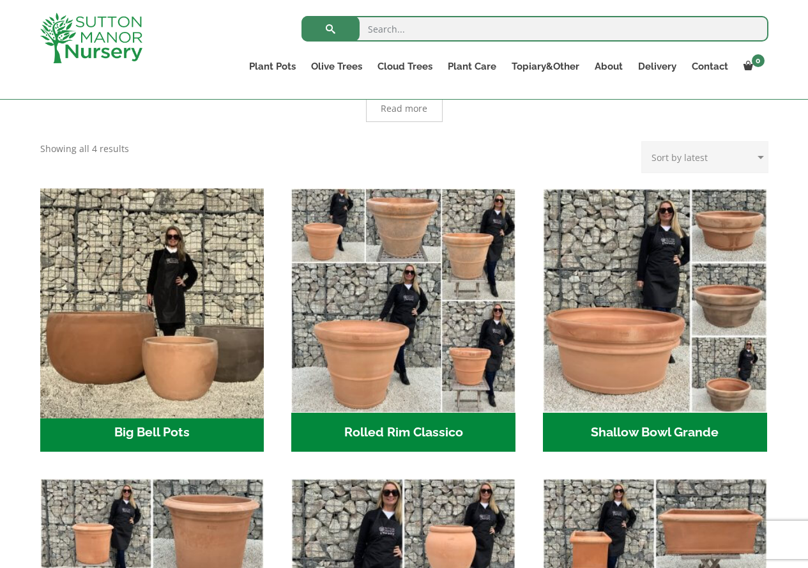
click at [160, 206] on img "Visit product category Big Bell Pots" at bounding box center [151, 300] width 235 height 235
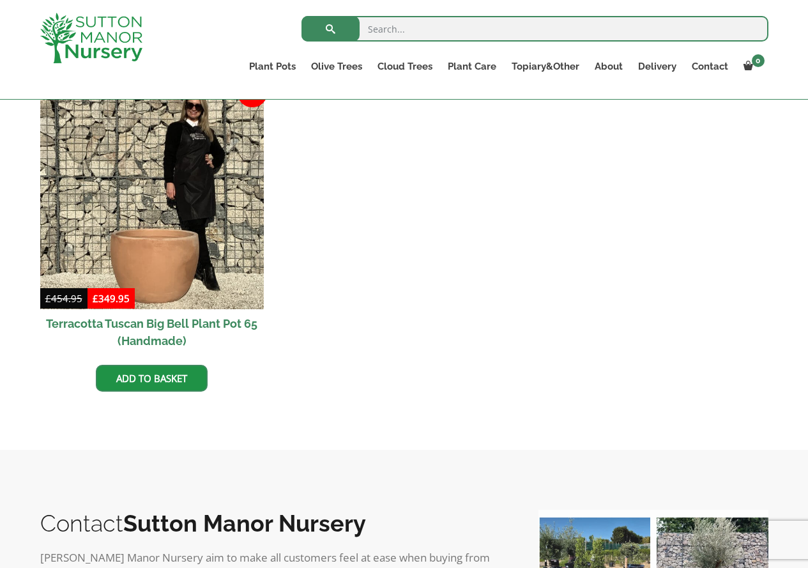
scroll to position [1341, 0]
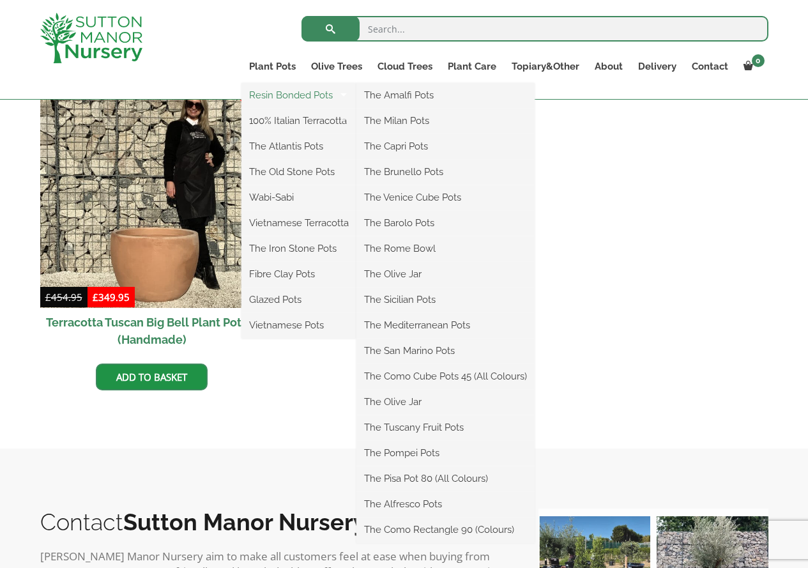
click at [289, 96] on link "Resin Bonded Pots" at bounding box center [298, 95] width 115 height 19
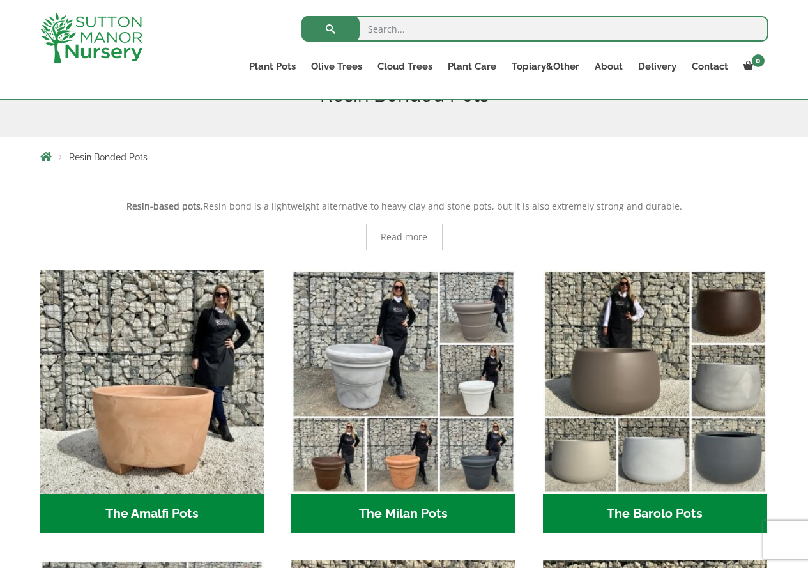
scroll to position [383, 0]
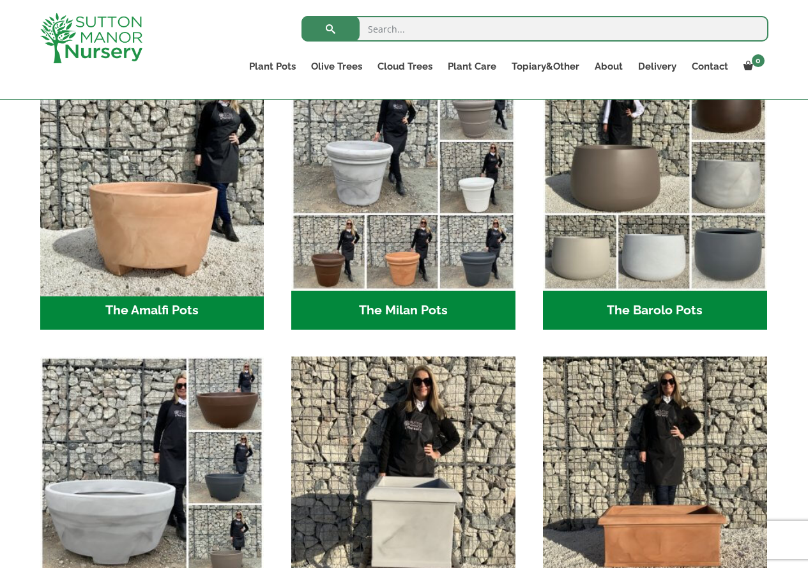
click at [119, 204] on img "Visit product category The Amalfi Pots" at bounding box center [151, 178] width 235 height 235
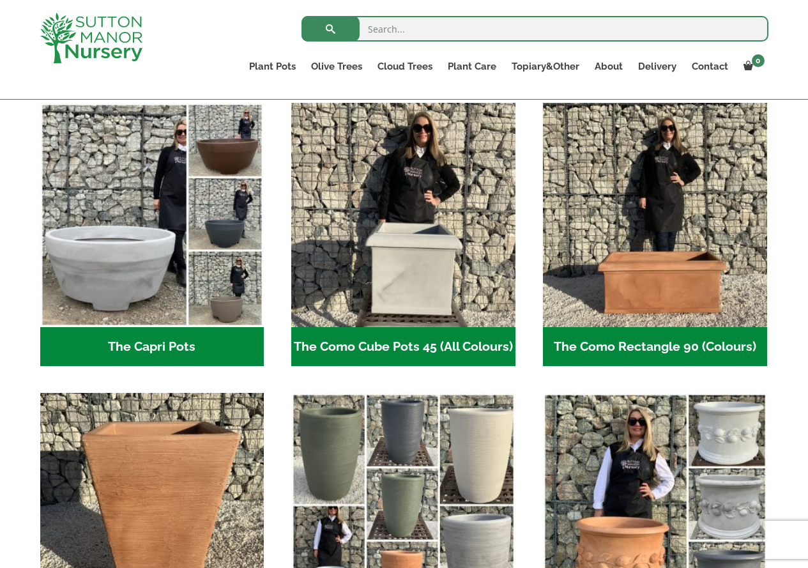
scroll to position [639, 0]
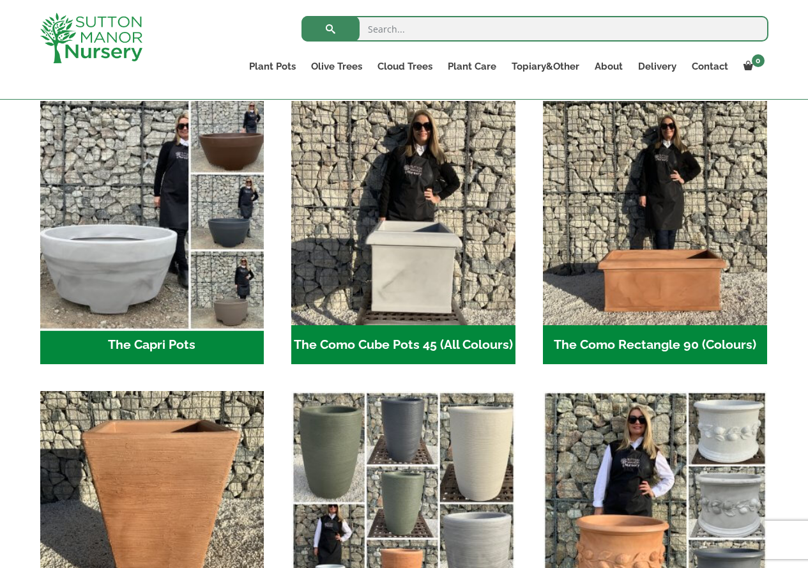
click at [153, 208] on img "Visit product category The Capri Pots" at bounding box center [151, 213] width 235 height 235
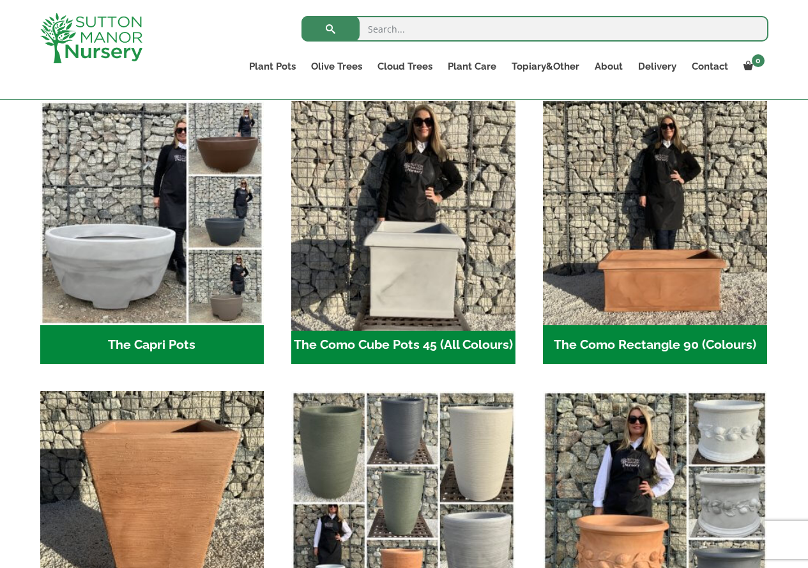
click at [412, 265] on img "Visit product category The Como Cube Pots 45 (All Colours)" at bounding box center [403, 213] width 235 height 235
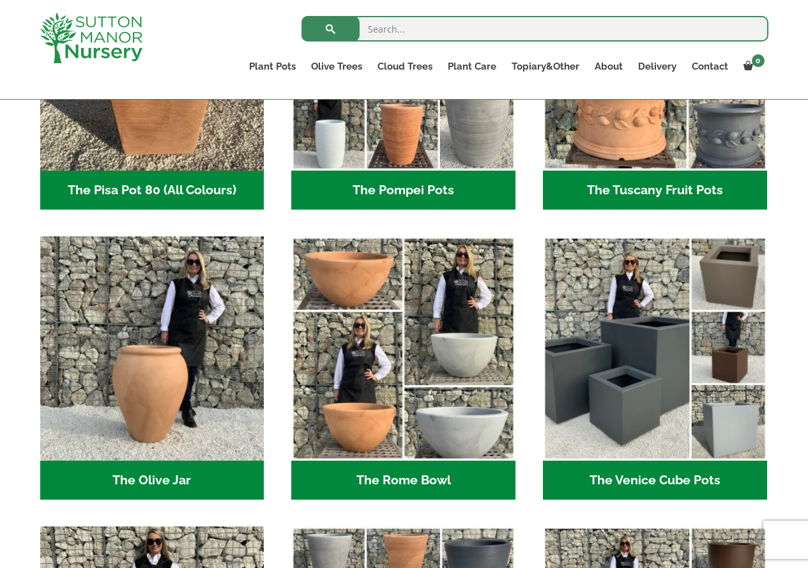
scroll to position [1147, 0]
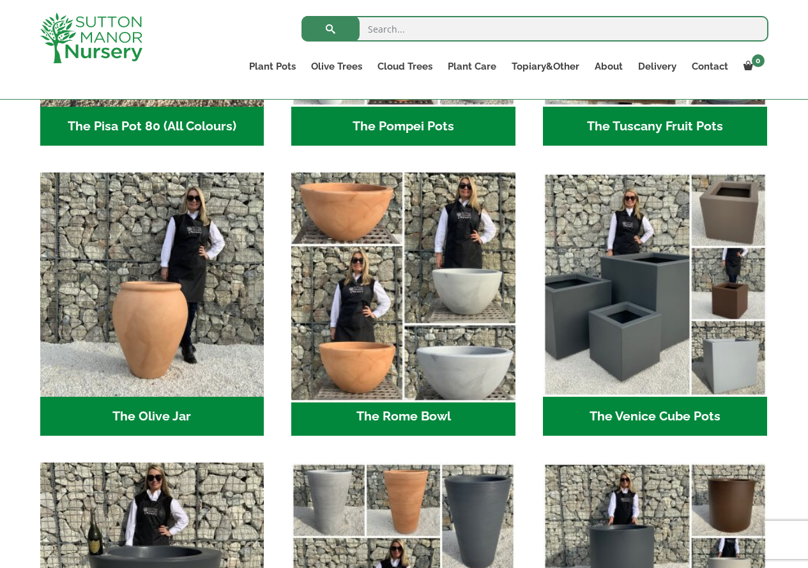
click at [441, 300] on img "Visit product category The Rome Bowl" at bounding box center [403, 284] width 235 height 235
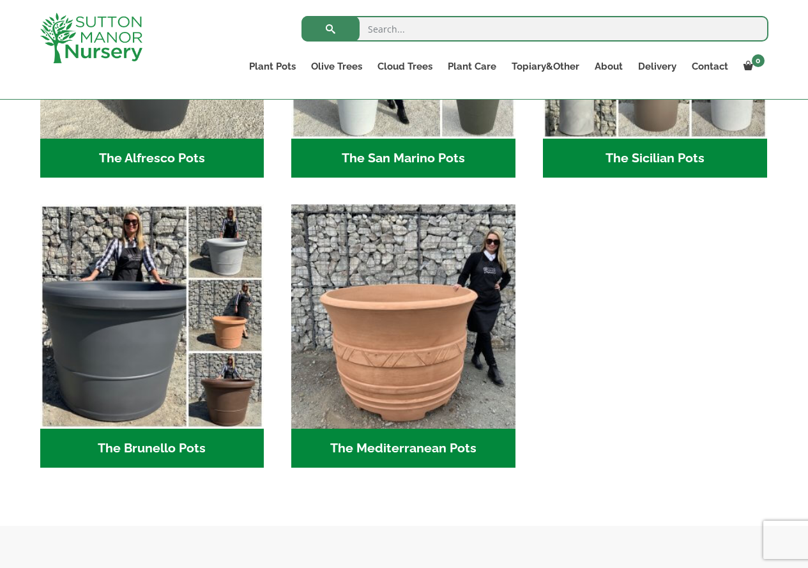
scroll to position [1594, 0]
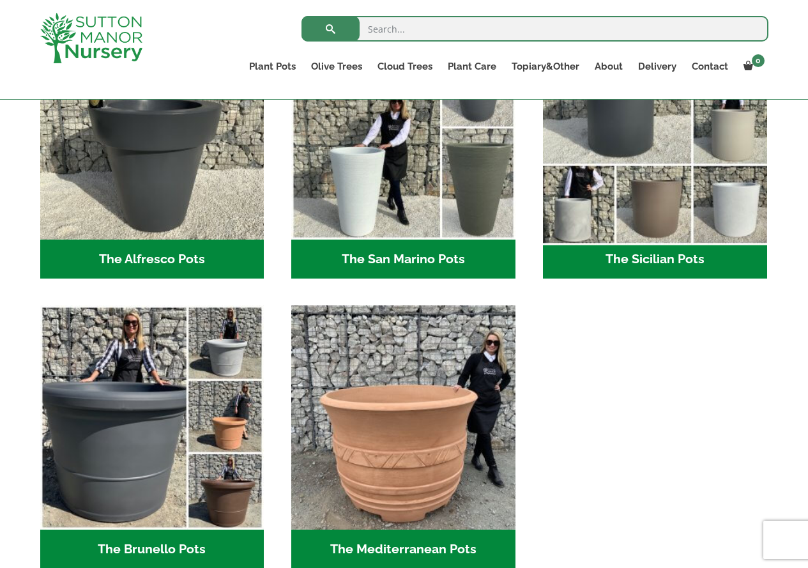
click at [630, 208] on img "Visit product category The Sicilian Pots" at bounding box center [654, 127] width 235 height 235
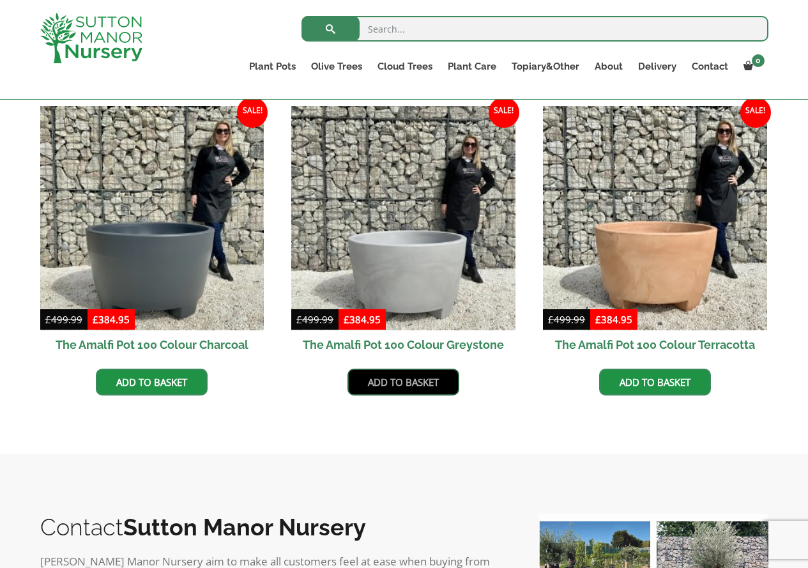
scroll to position [383, 0]
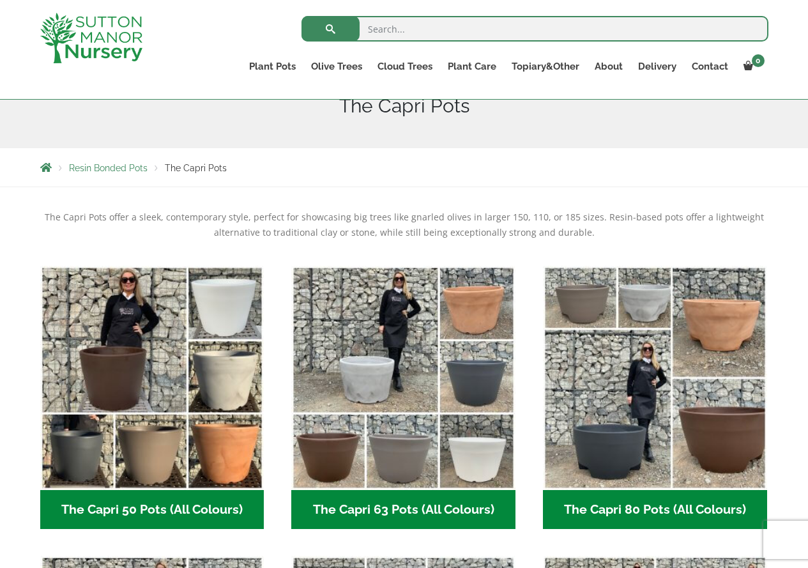
scroll to position [319, 0]
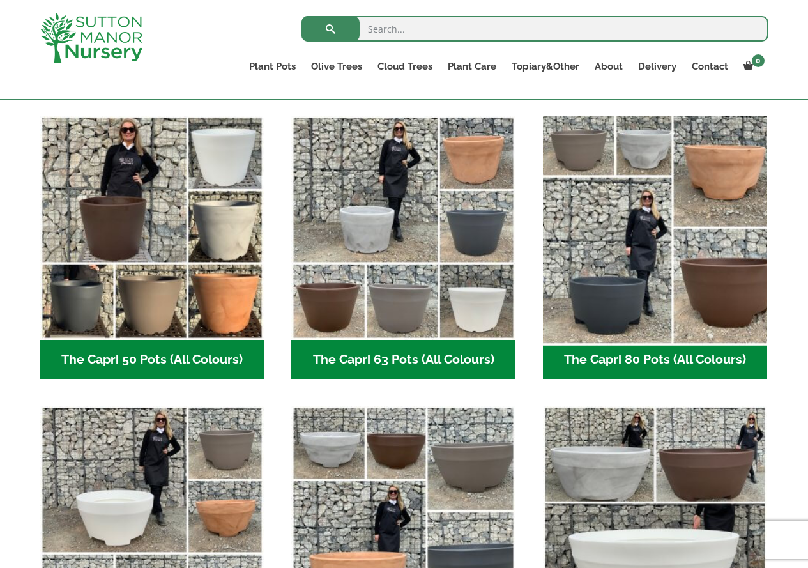
click at [621, 240] on img "Visit product category The Capri 80 Pots (All Colours)" at bounding box center [654, 227] width 235 height 235
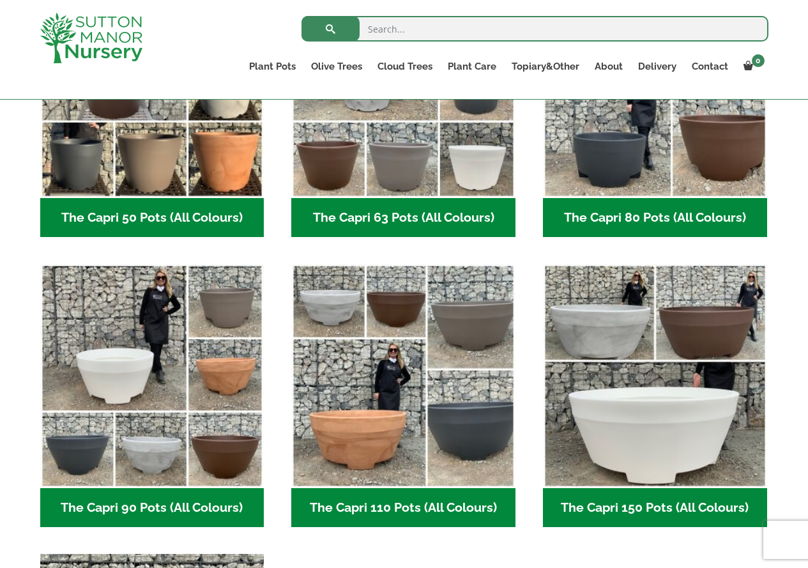
scroll to position [575, 0]
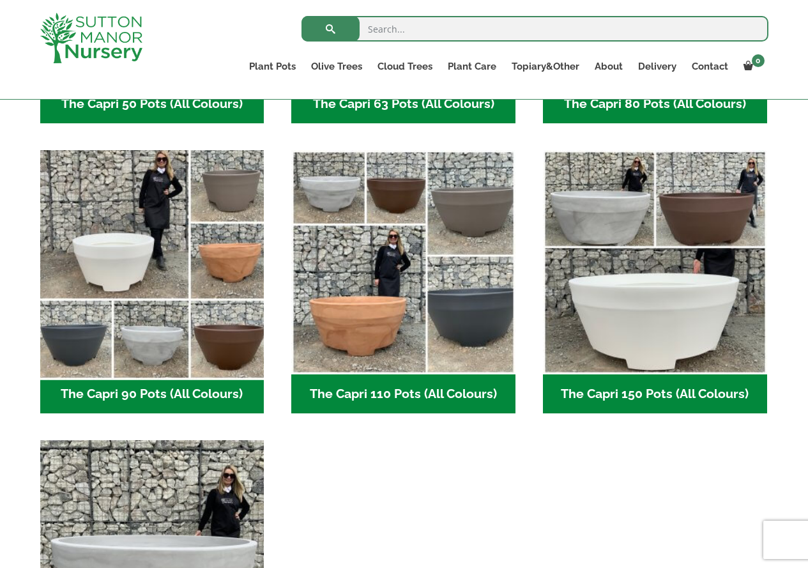
click at [149, 268] on img "Visit product category The Capri 90 Pots (All Colours)" at bounding box center [151, 262] width 235 height 235
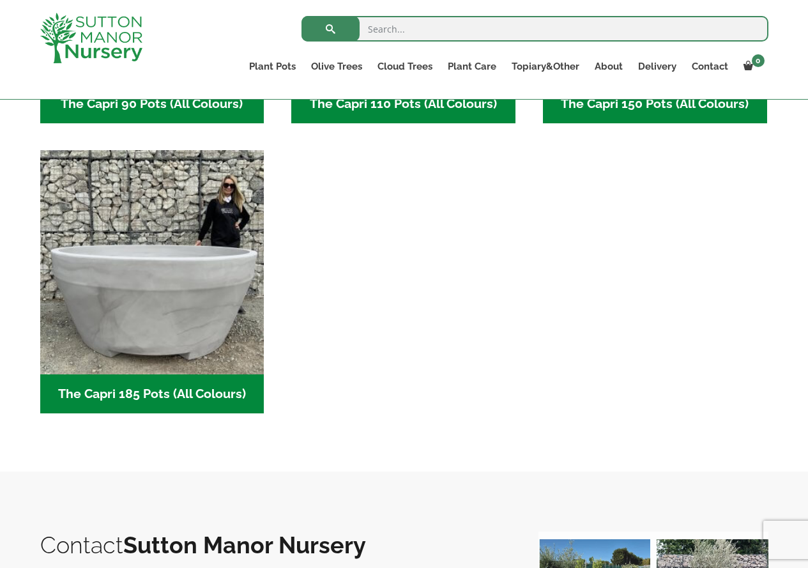
scroll to position [894, 0]
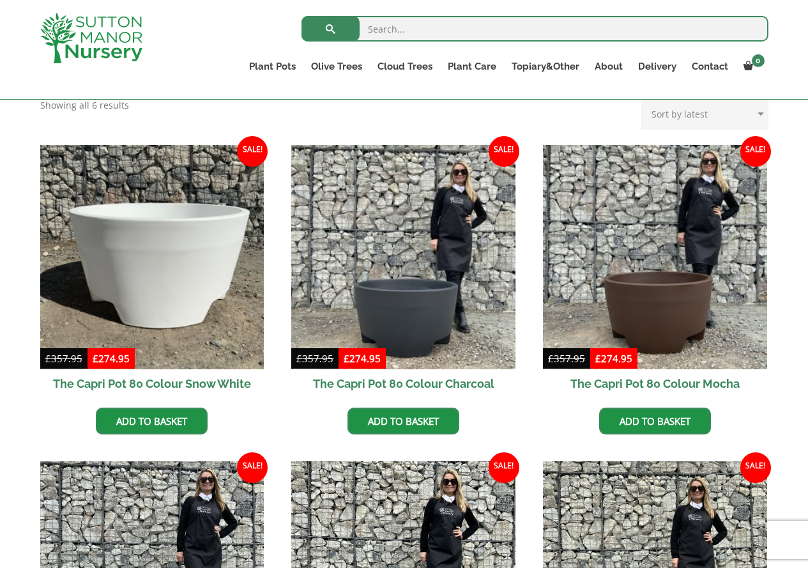
scroll to position [319, 0]
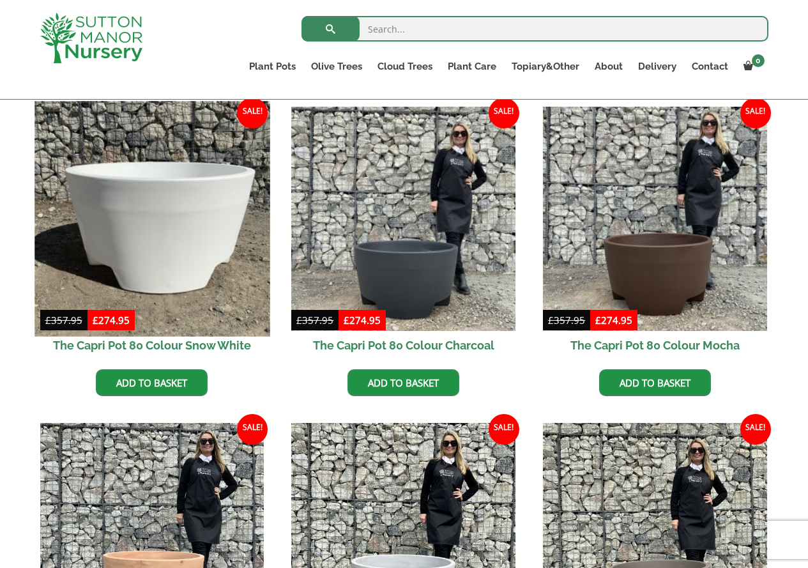
click at [208, 218] on img at bounding box center [151, 218] width 235 height 235
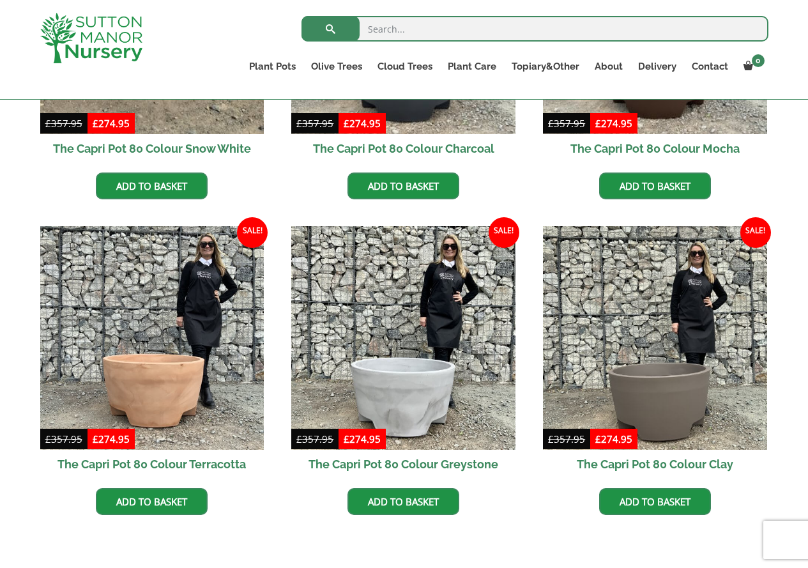
scroll to position [575, 0]
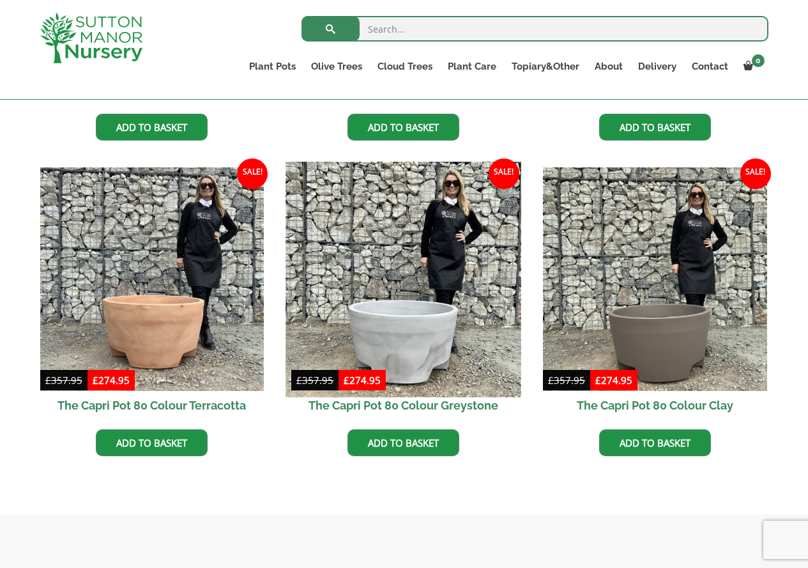
click at [440, 358] on img at bounding box center [403, 279] width 235 height 235
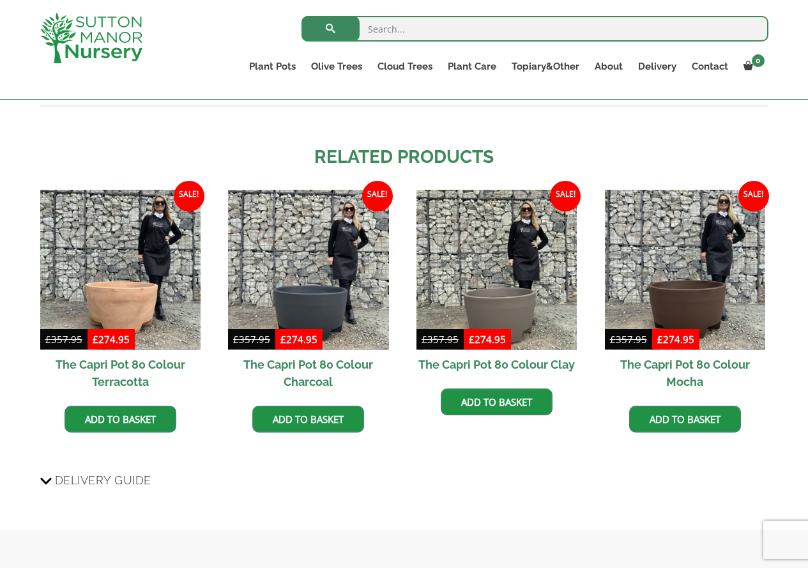
scroll to position [1150, 0]
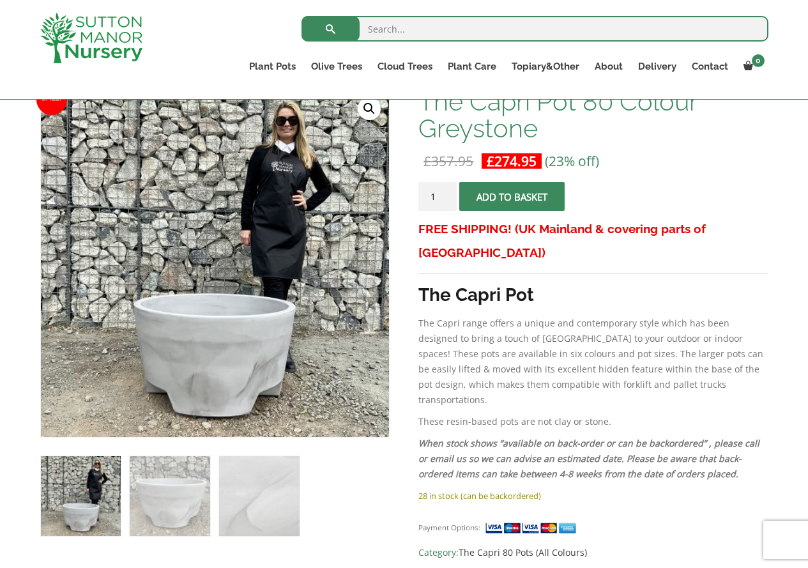
scroll to position [255, 0]
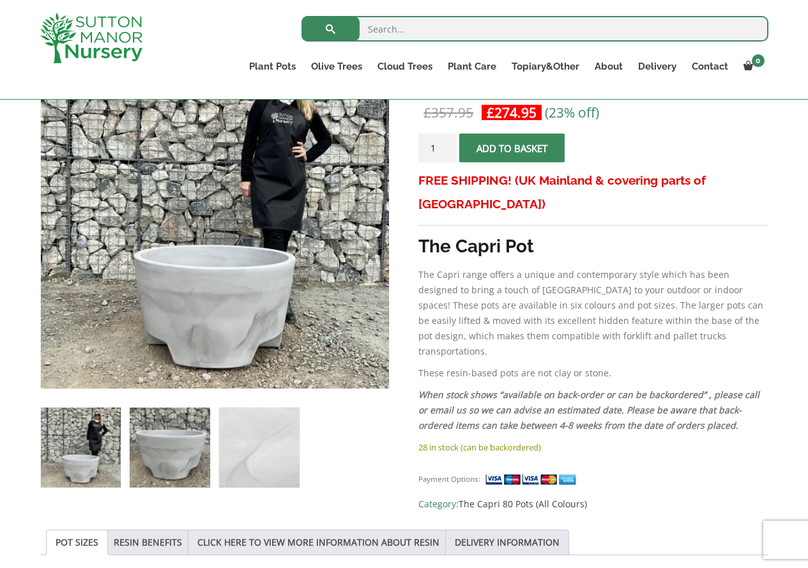
click at [179, 437] on img at bounding box center [170, 448] width 80 height 80
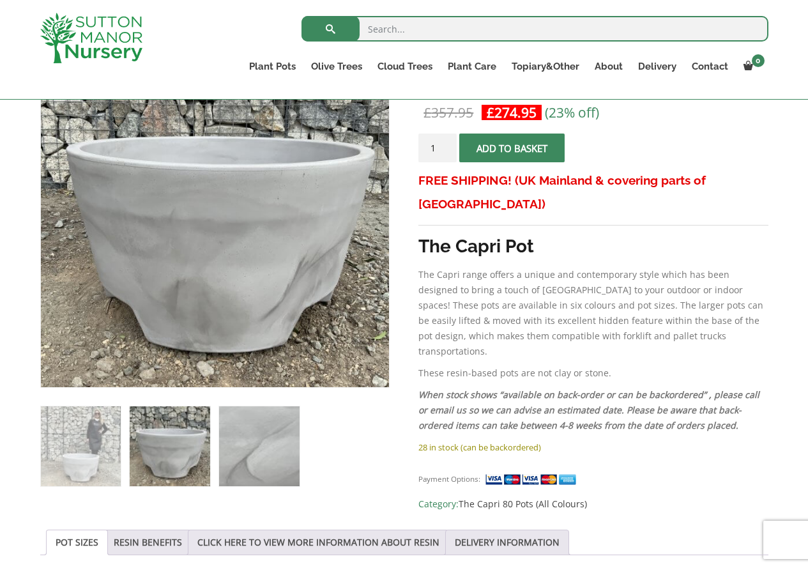
click at [254, 439] on img at bounding box center [259, 446] width 80 height 80
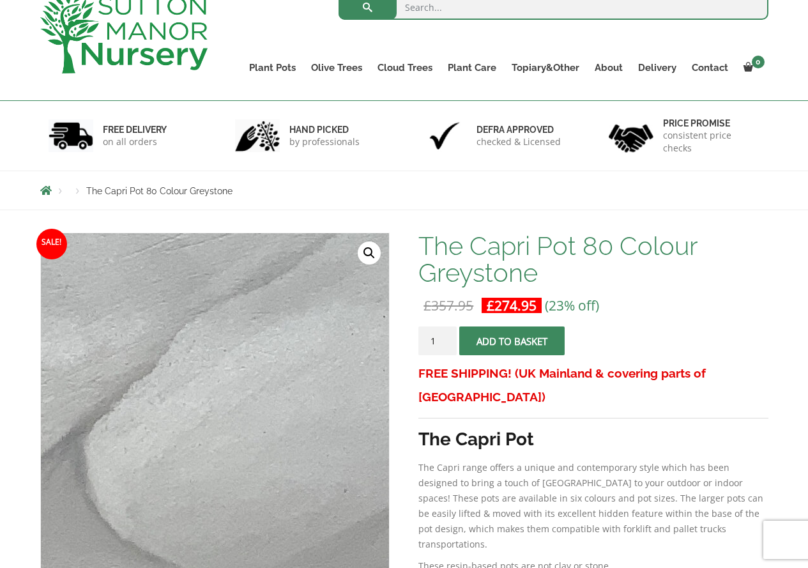
scroll to position [0, 0]
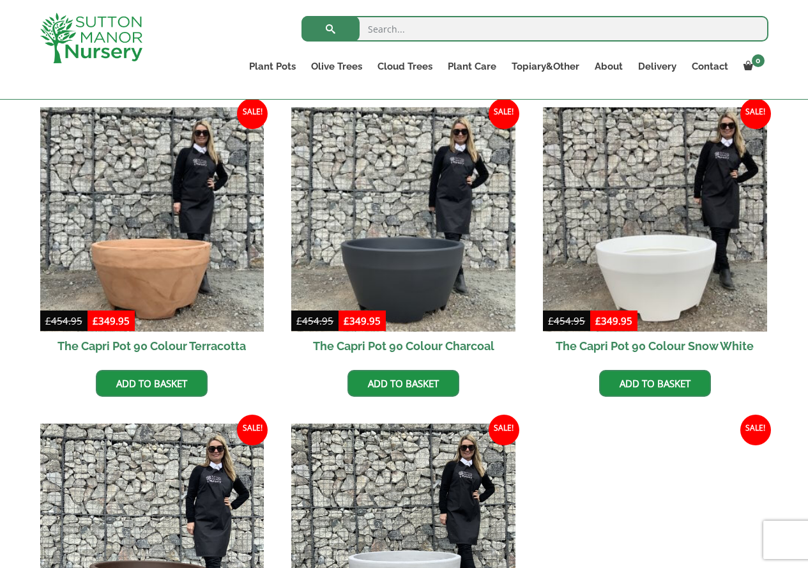
scroll to position [319, 0]
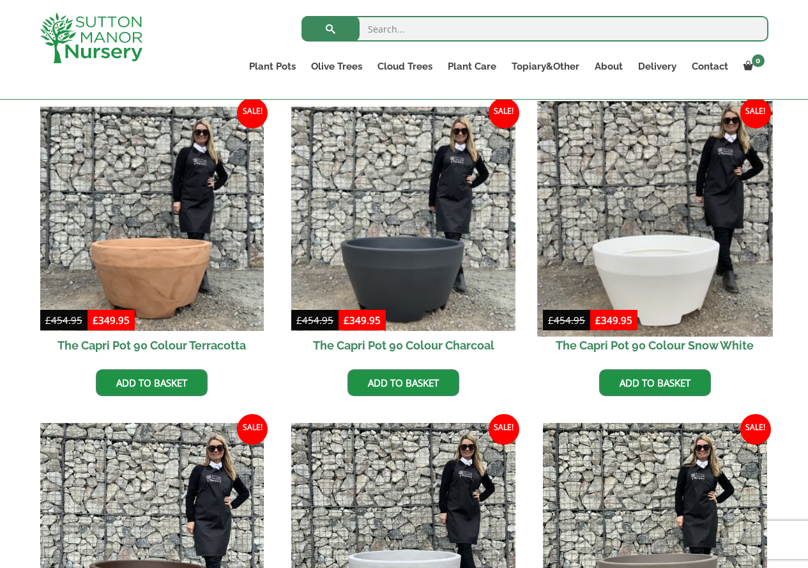
click at [698, 280] on img at bounding box center [654, 218] width 235 height 235
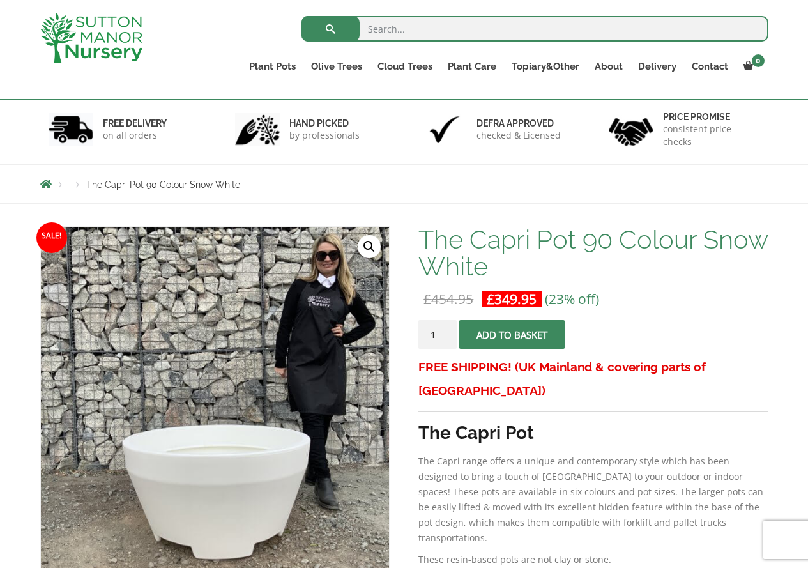
scroll to position [41, 0]
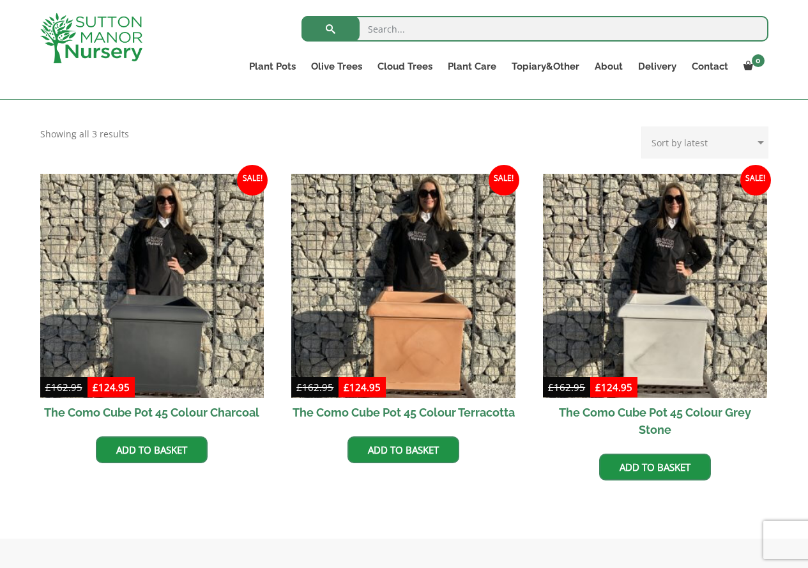
scroll to position [319, 0]
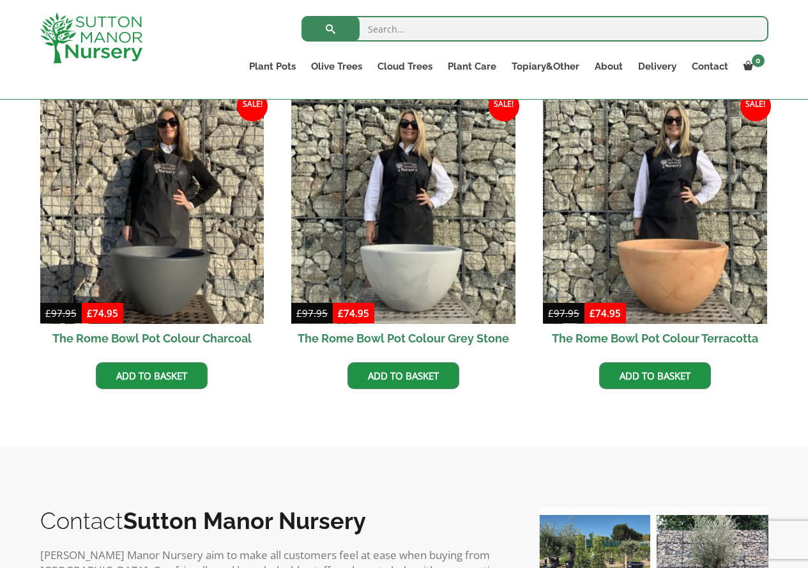
scroll to position [383, 0]
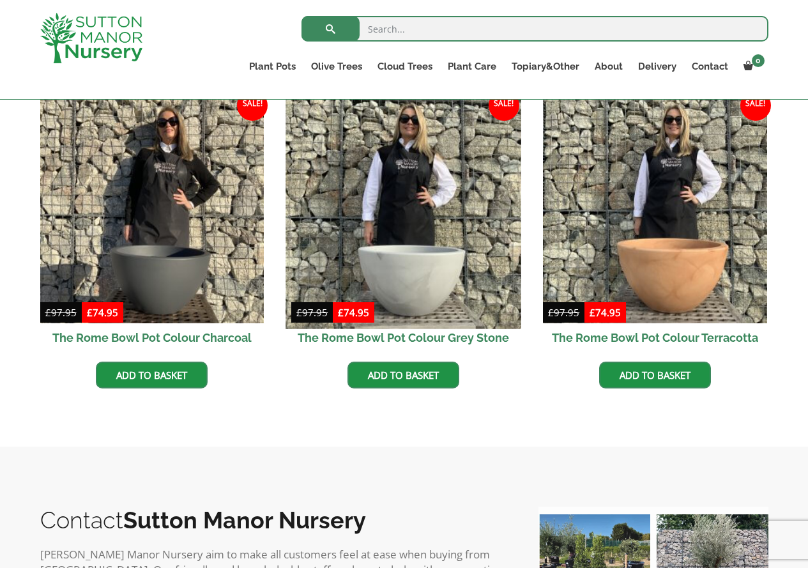
click at [400, 245] on img at bounding box center [403, 210] width 235 height 235
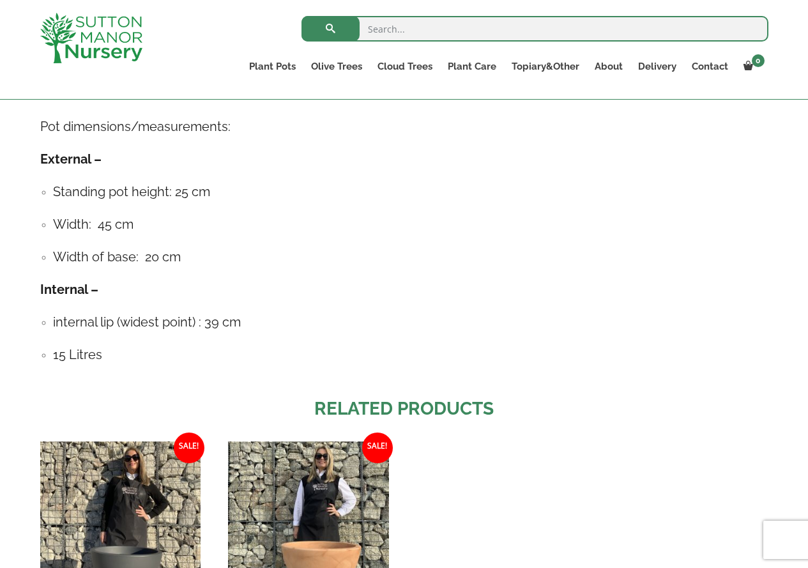
scroll to position [1086, 0]
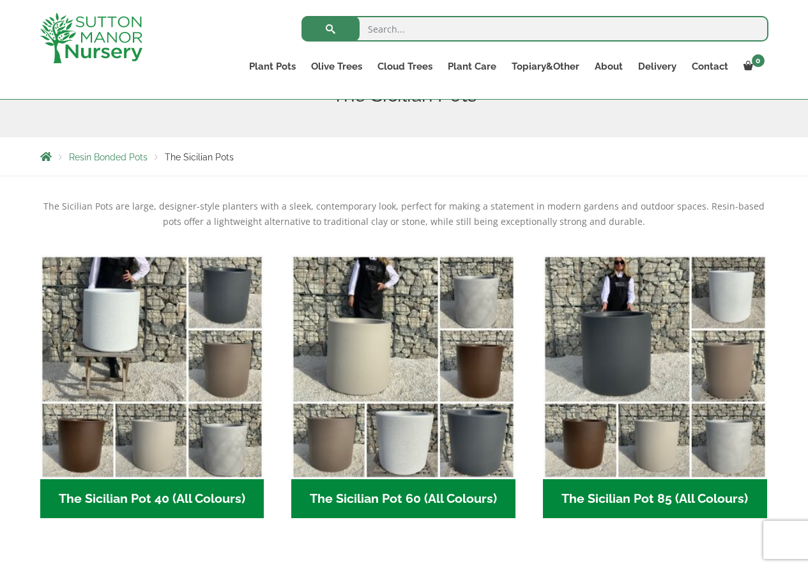
scroll to position [255, 0]
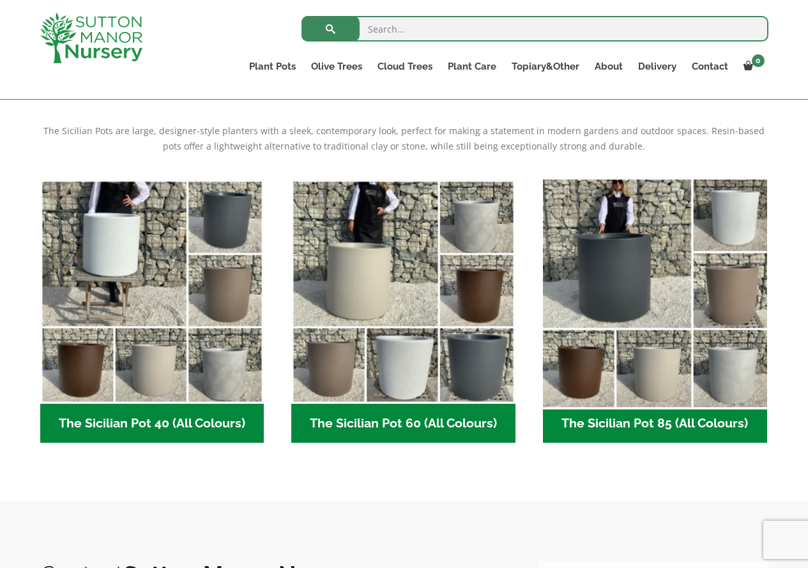
click at [705, 380] on img "Visit product category The Sicilian Pot 85 (All Colours)" at bounding box center [654, 291] width 235 height 235
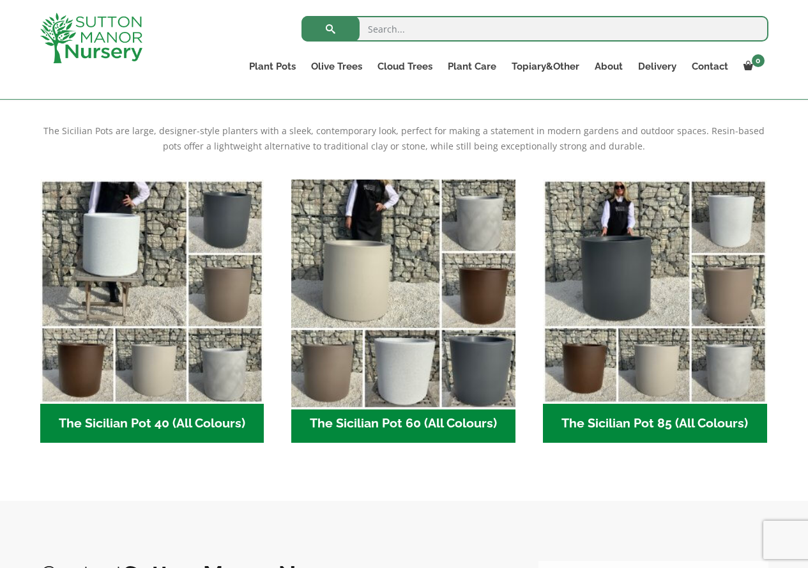
click at [474, 250] on img "Visit product category The Sicilian Pot 60 (All Colours)" at bounding box center [403, 291] width 235 height 235
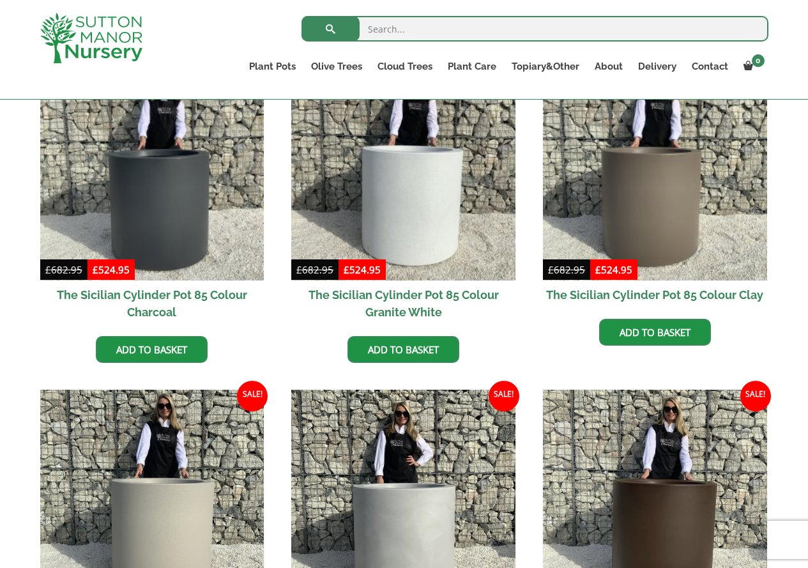
scroll to position [383, 0]
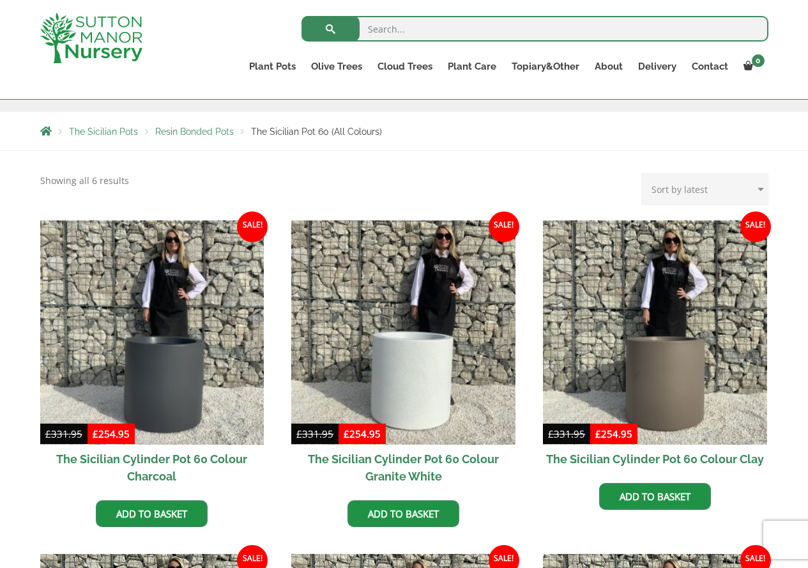
scroll to position [255, 0]
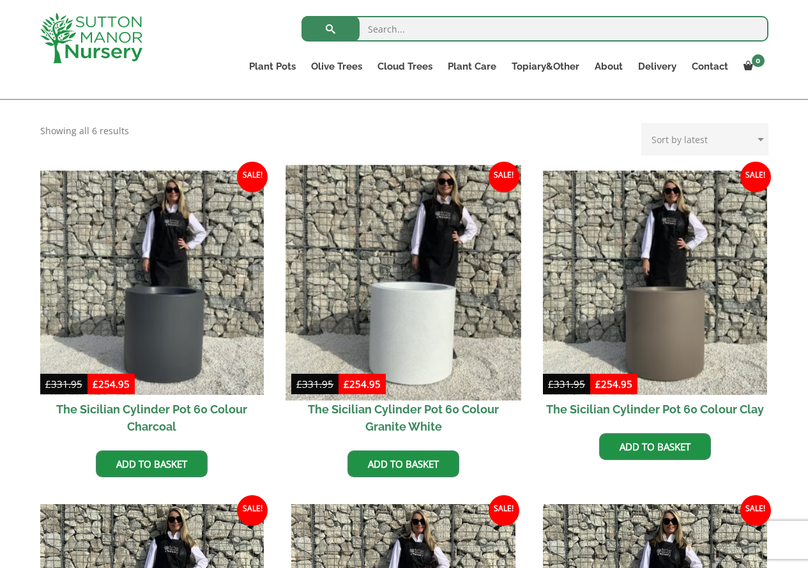
click at [431, 319] on img at bounding box center [403, 282] width 235 height 235
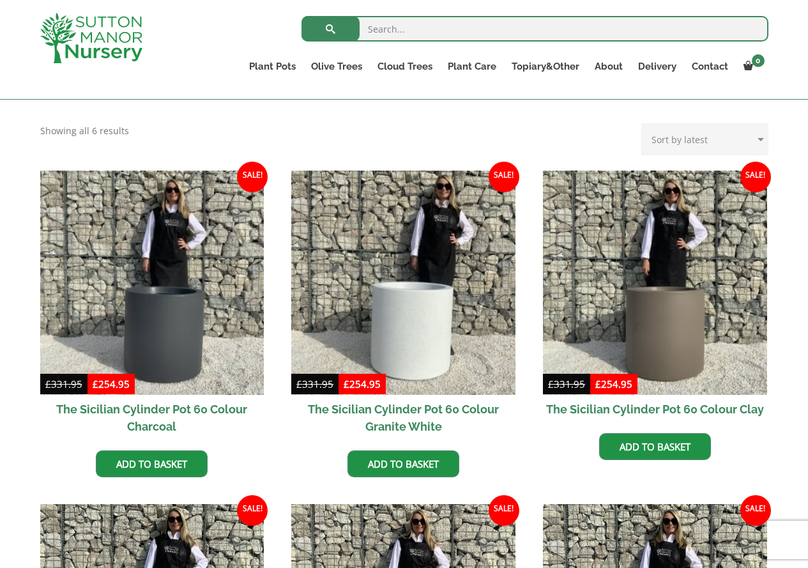
scroll to position [447, 0]
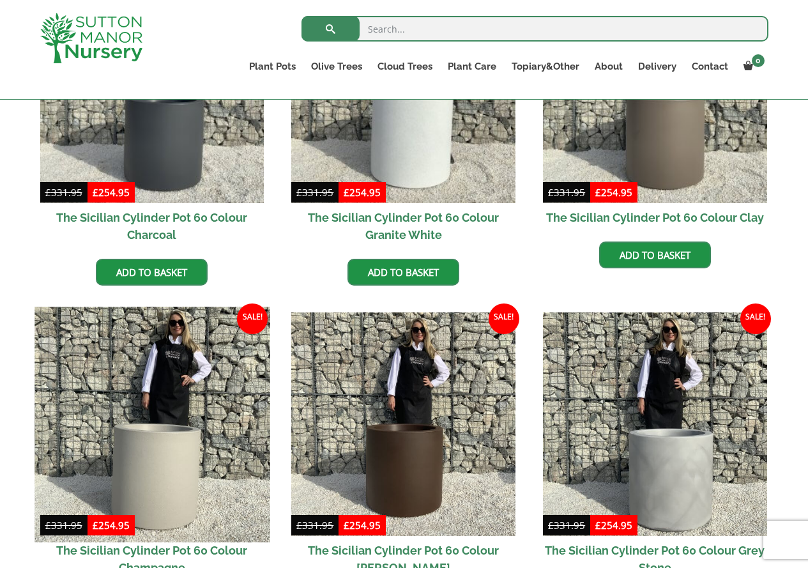
click at [74, 449] on img at bounding box center [151, 424] width 235 height 235
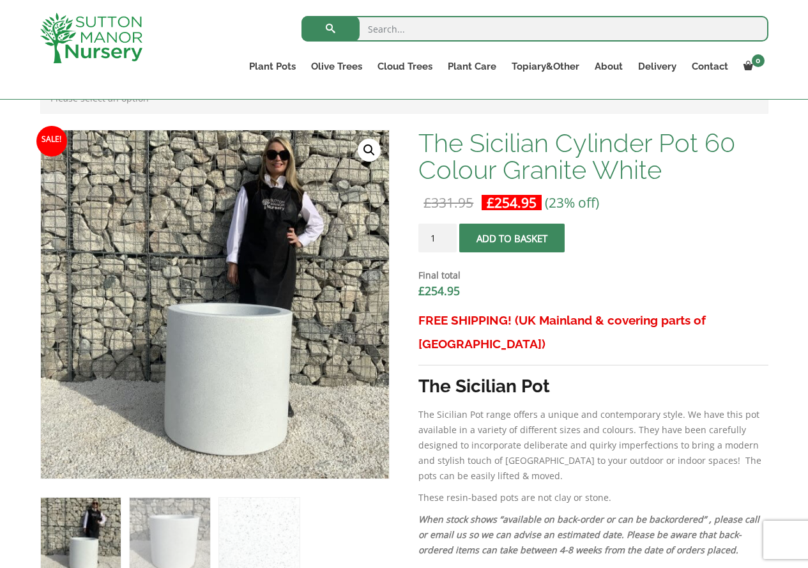
scroll to position [383, 0]
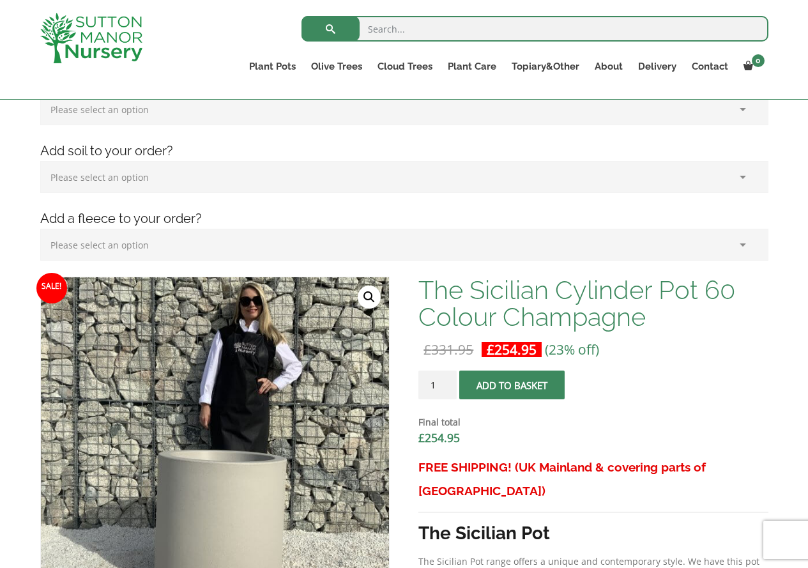
scroll to position [319, 0]
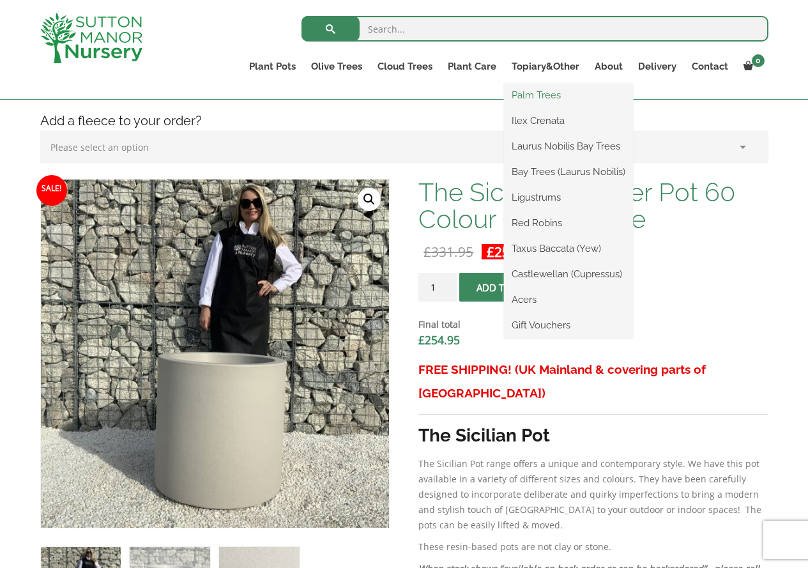
click at [538, 91] on link "Palm Trees" at bounding box center [568, 95] width 129 height 19
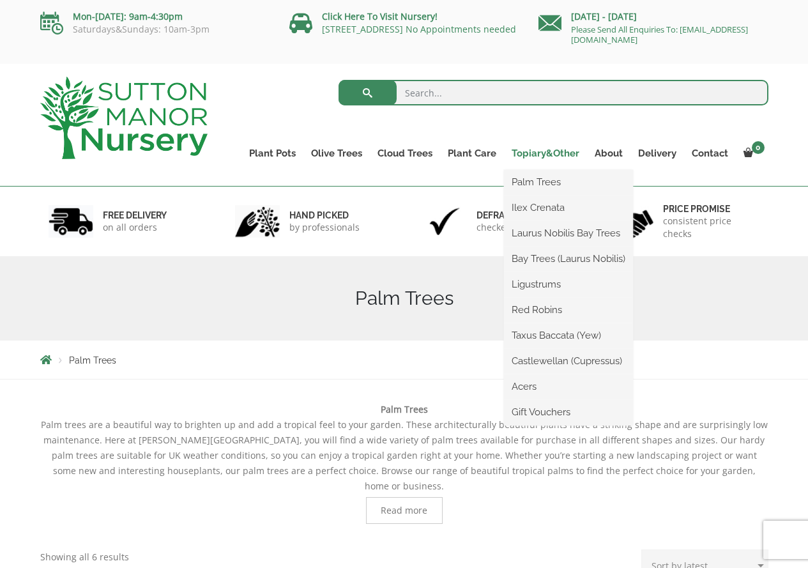
click at [531, 151] on link "Topiary&Other" at bounding box center [545, 153] width 83 height 18
click at [531, 200] on link "Ilex Crenata" at bounding box center [568, 207] width 129 height 19
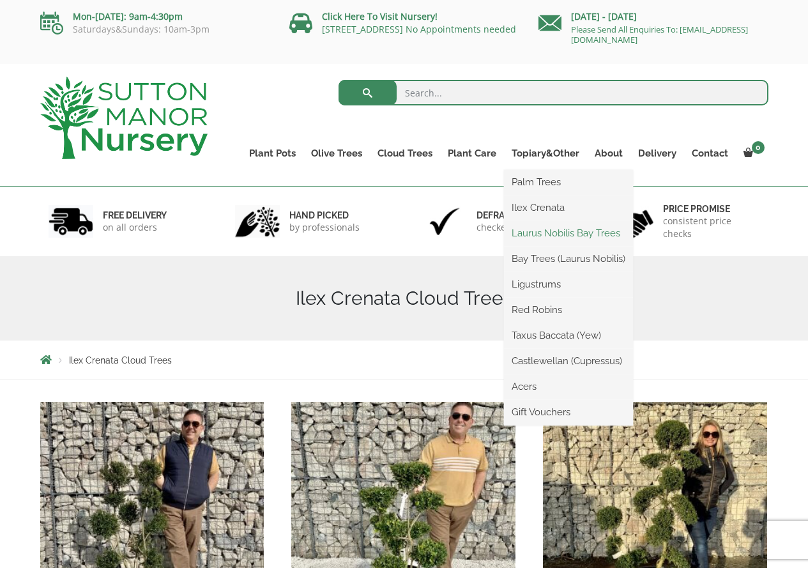
click at [537, 240] on link "Laurus Nobilis Bay Trees" at bounding box center [568, 233] width 129 height 19
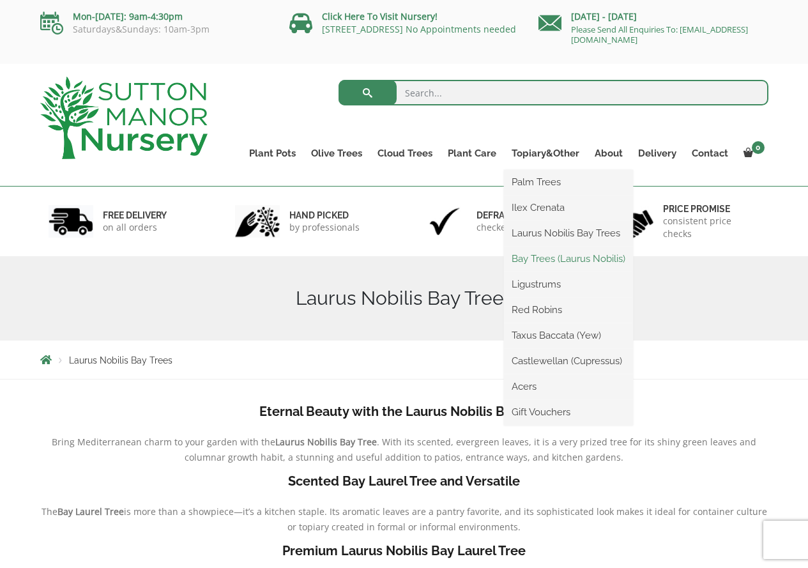
click at [548, 252] on link "Bay Trees (Laurus Nobilis)" at bounding box center [568, 258] width 129 height 19
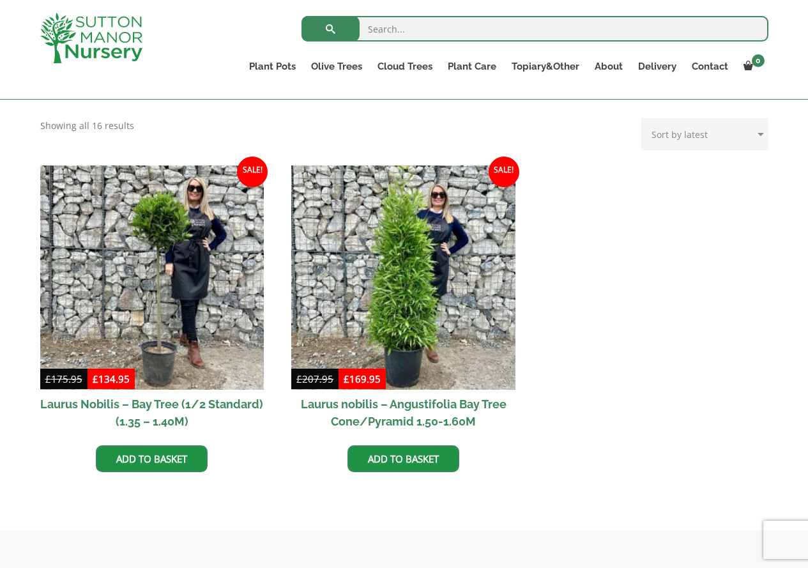
scroll to position [128, 0]
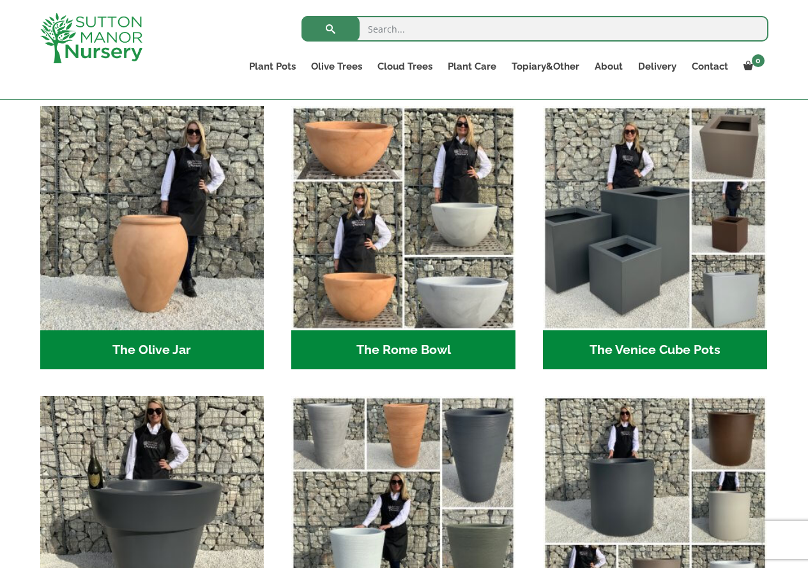
scroll to position [1661, 0]
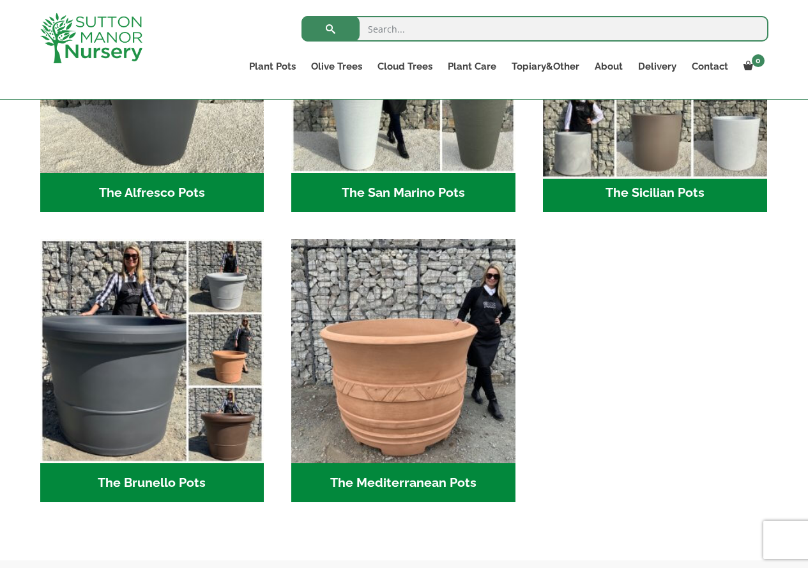
click at [681, 161] on img "Visit product category The Sicilian Pots" at bounding box center [654, 61] width 235 height 235
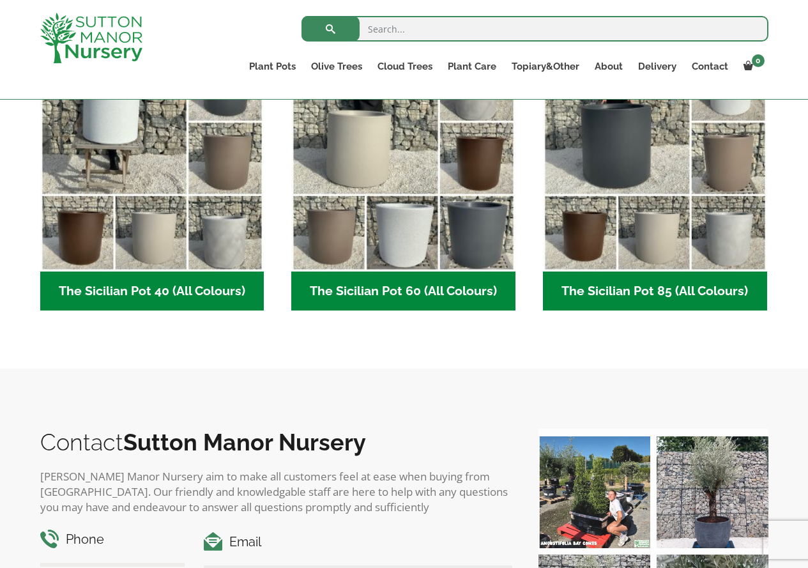
scroll to position [383, 0]
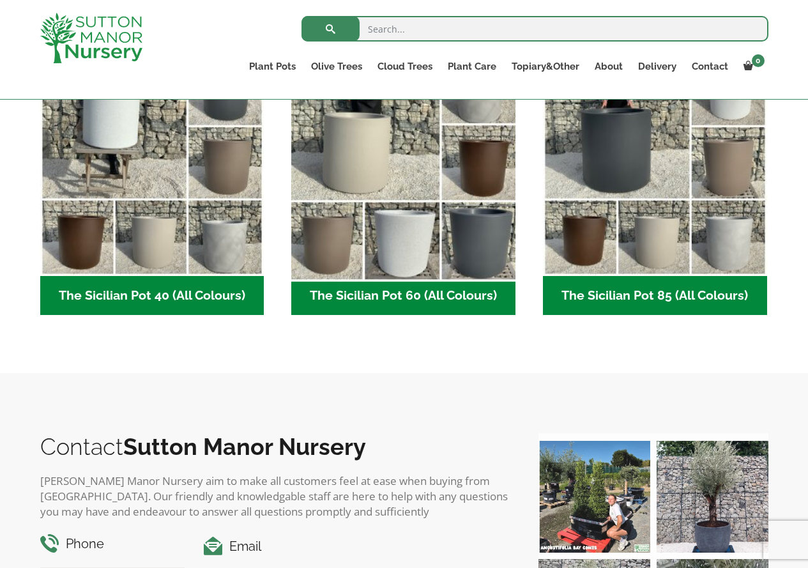
click at [406, 228] on img "Visit product category The Sicilian Pot 60 (All Colours)" at bounding box center [403, 163] width 235 height 235
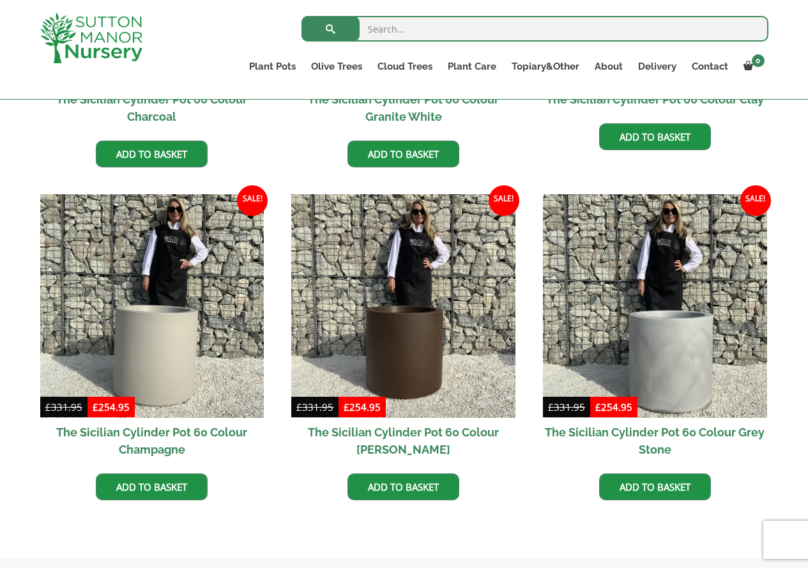
scroll to position [575, 0]
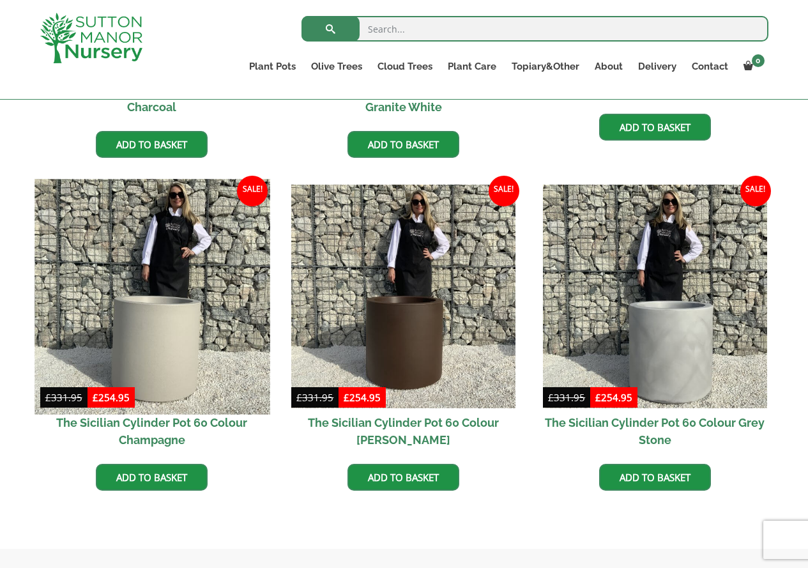
click at [216, 351] on img at bounding box center [151, 296] width 235 height 235
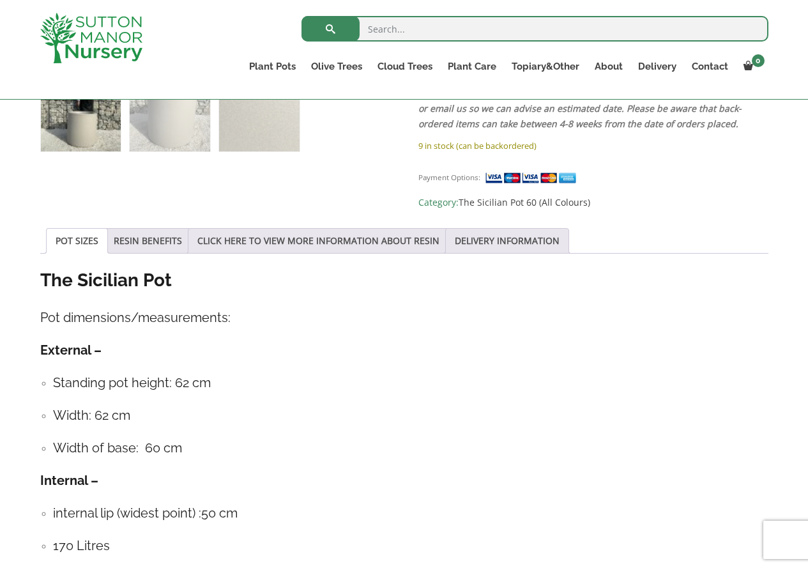
scroll to position [958, 0]
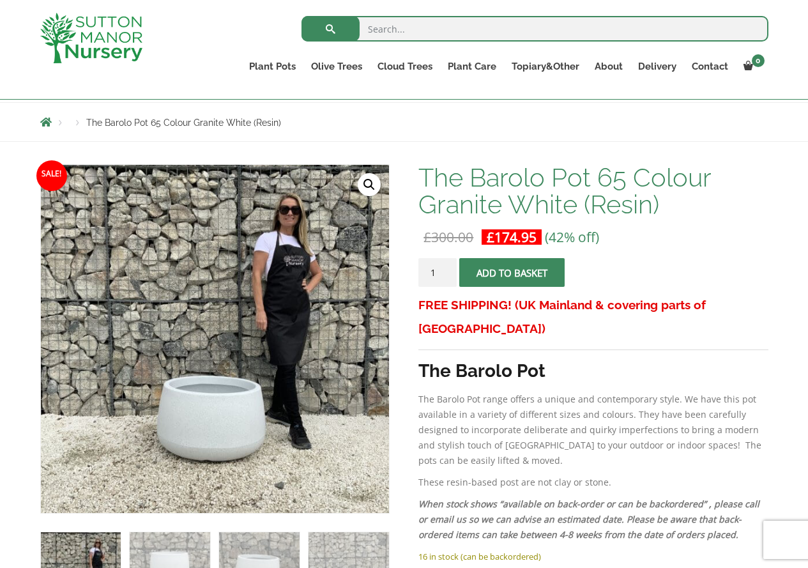
scroll to position [128, 0]
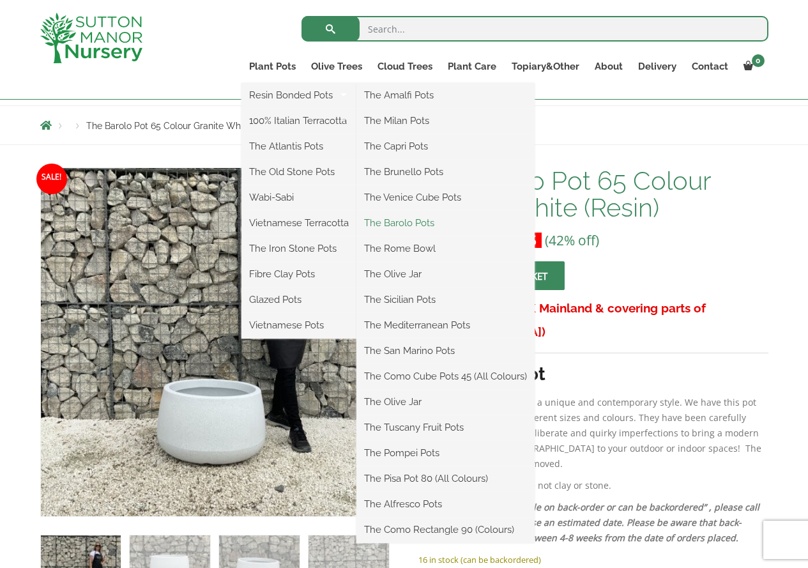
click at [455, 229] on link "The Barolo Pots" at bounding box center [445, 222] width 178 height 19
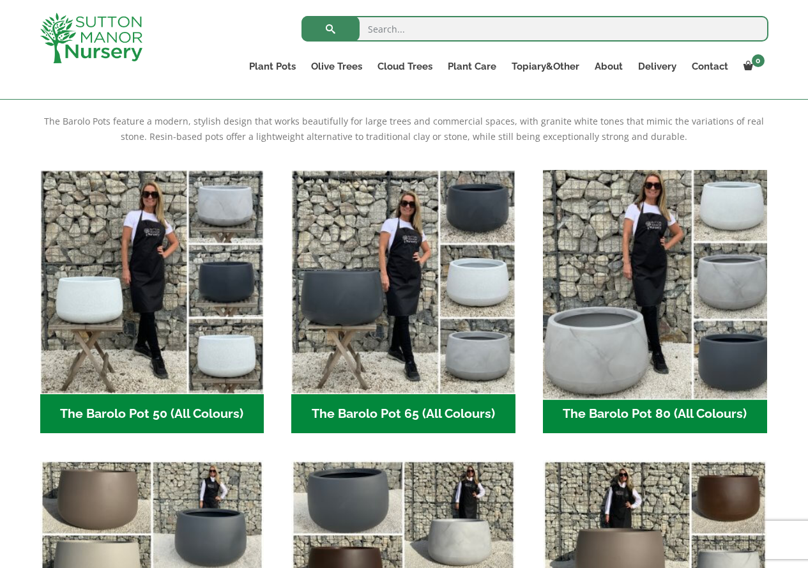
scroll to position [255, 0]
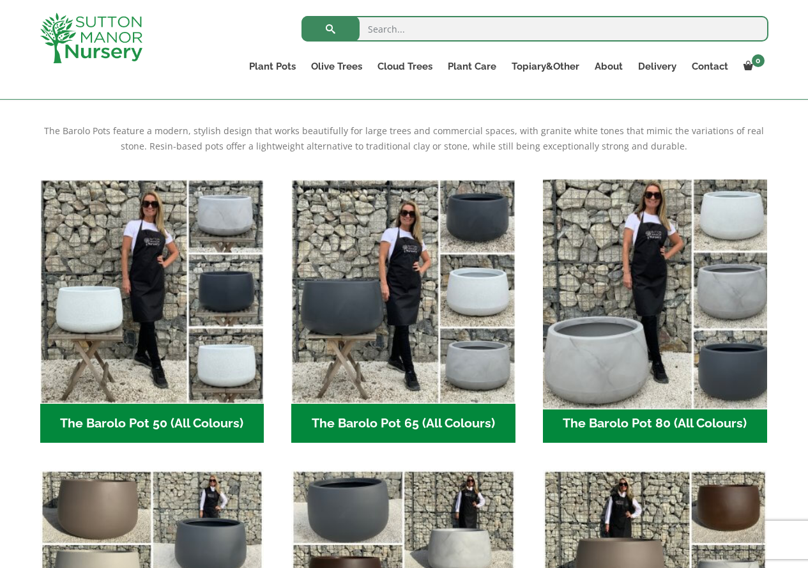
click at [637, 291] on img "Visit product category The Barolo Pot 80 (All Colours)" at bounding box center [654, 291] width 235 height 235
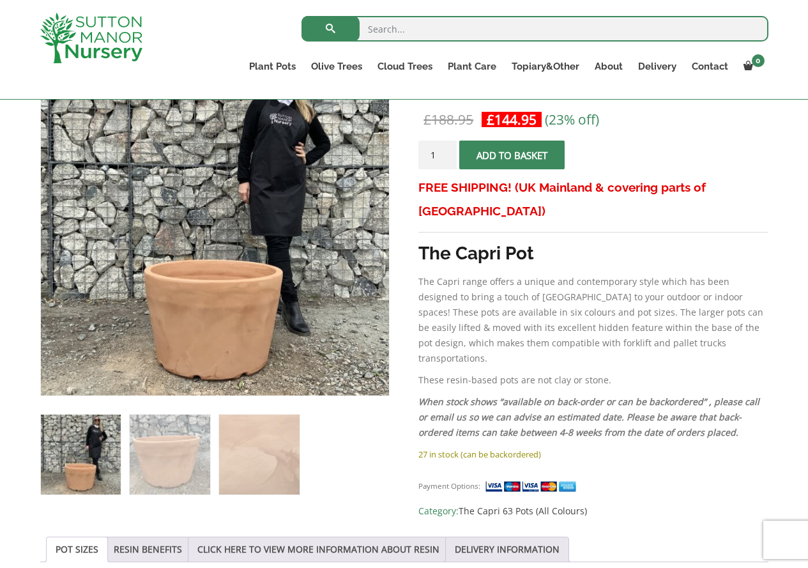
scroll to position [128, 0]
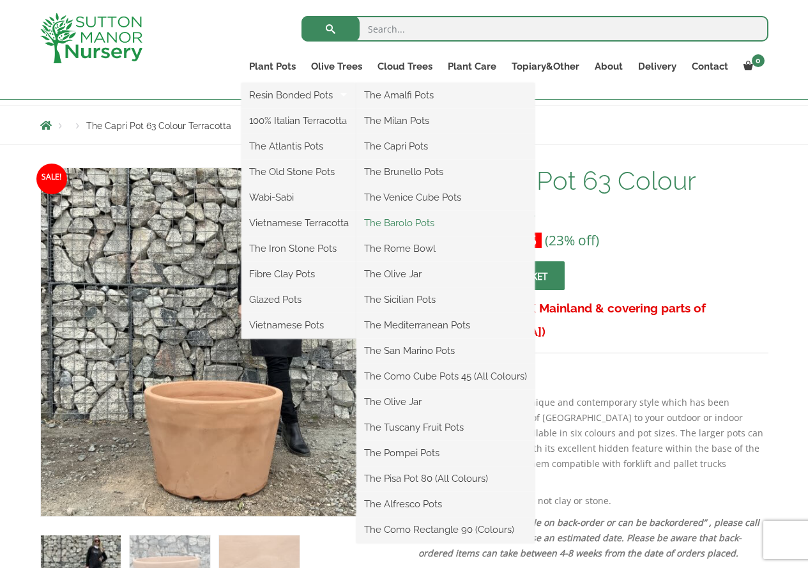
click at [436, 222] on link "The Barolo Pots" at bounding box center [445, 222] width 178 height 19
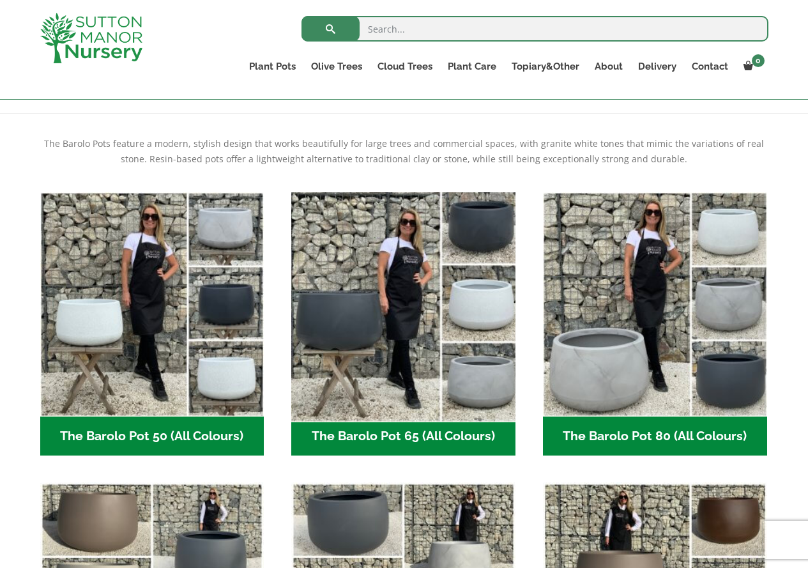
scroll to position [255, 0]
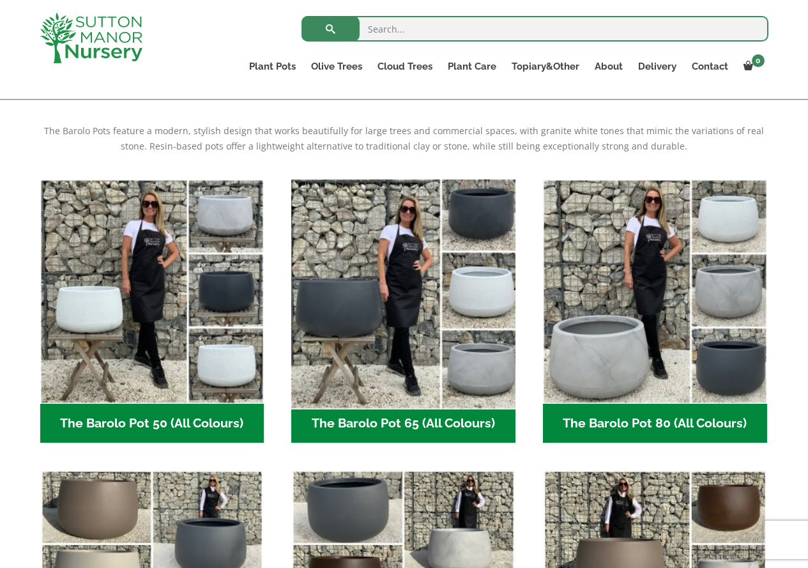
click at [392, 352] on img "Visit product category The Barolo Pot 65 (All Colours)" at bounding box center [403, 291] width 235 height 235
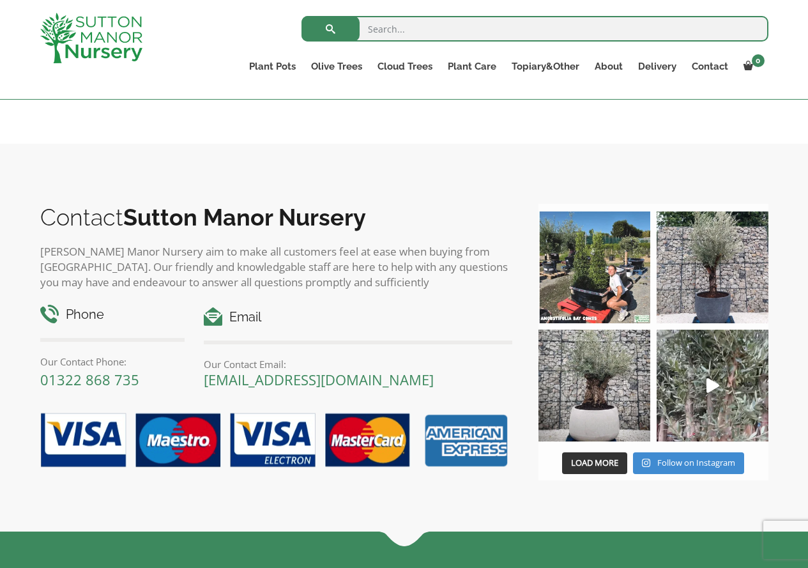
scroll to position [1022, 0]
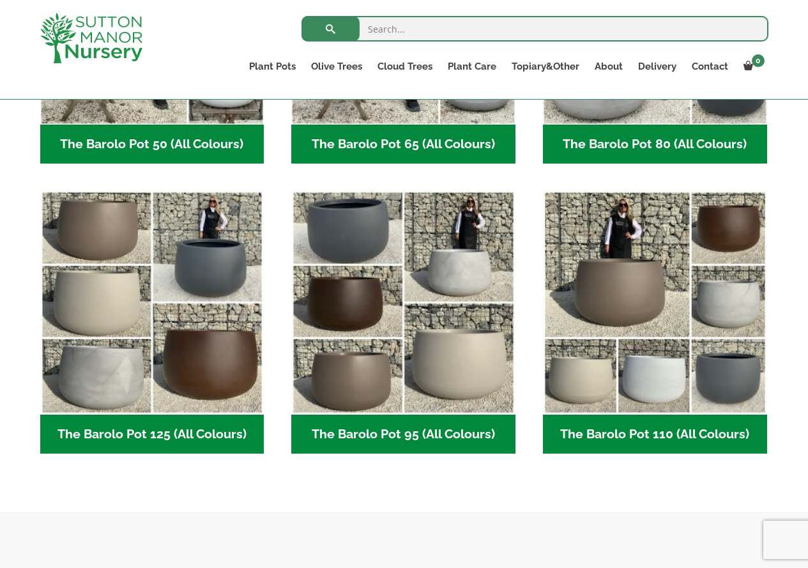
scroll to position [575, 0]
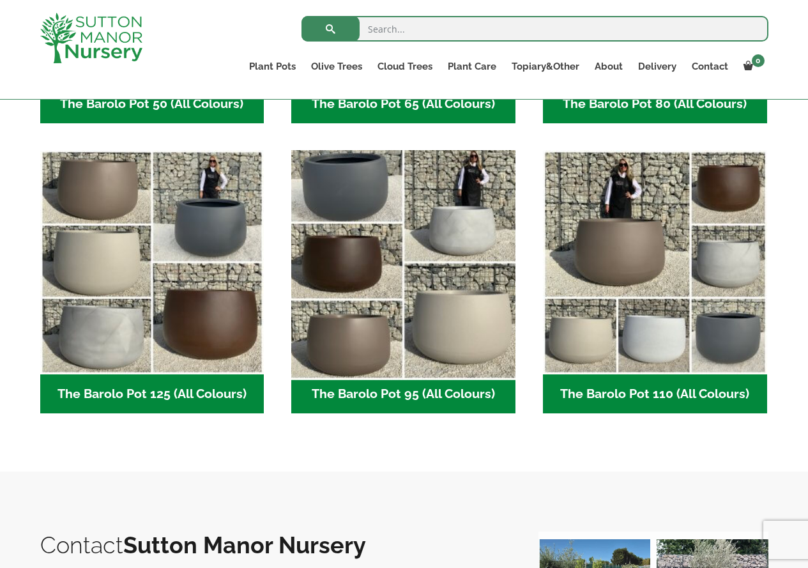
click at [324, 274] on img "Visit product category The Barolo Pot 95 (All Colours)" at bounding box center [403, 262] width 235 height 235
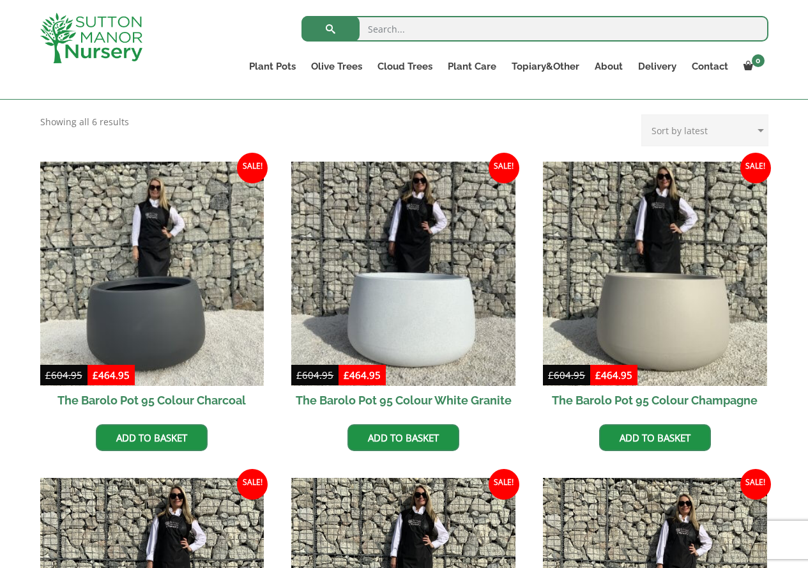
scroll to position [319, 0]
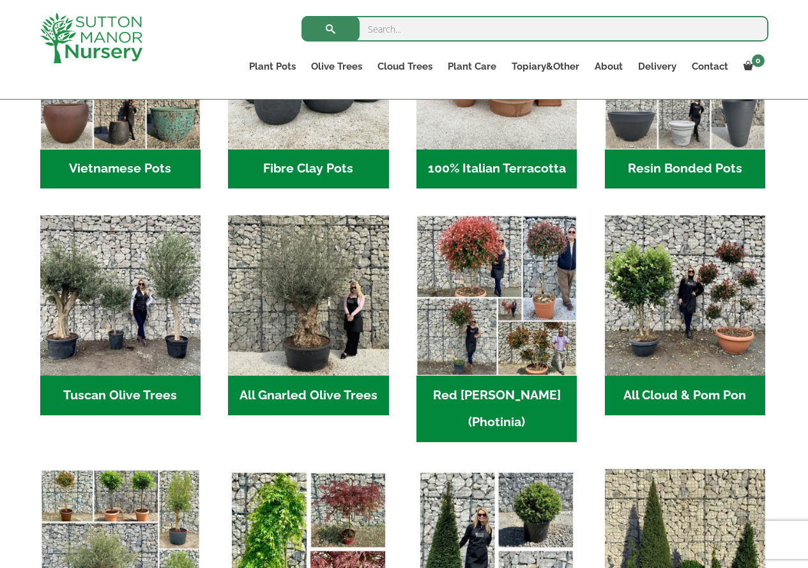
scroll to position [575, 0]
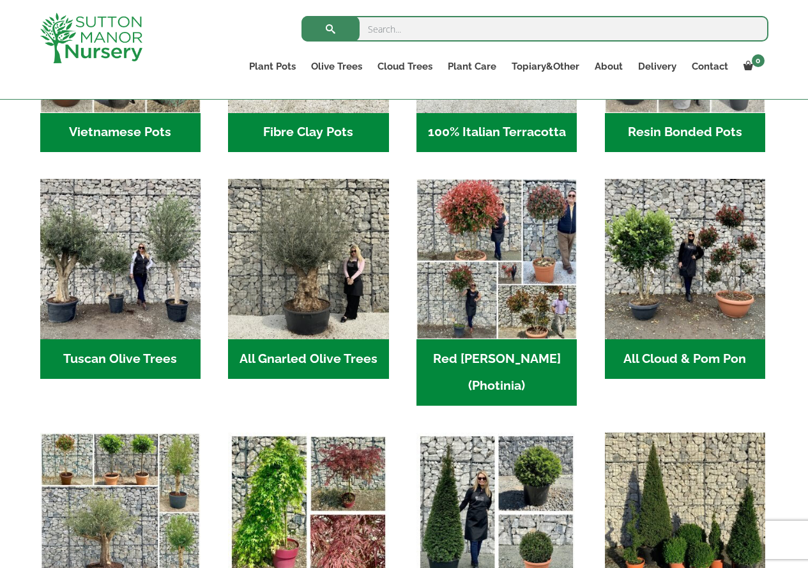
click at [724, 363] on h2 "All Cloud & Pom Pon (8)" at bounding box center [685, 359] width 160 height 40
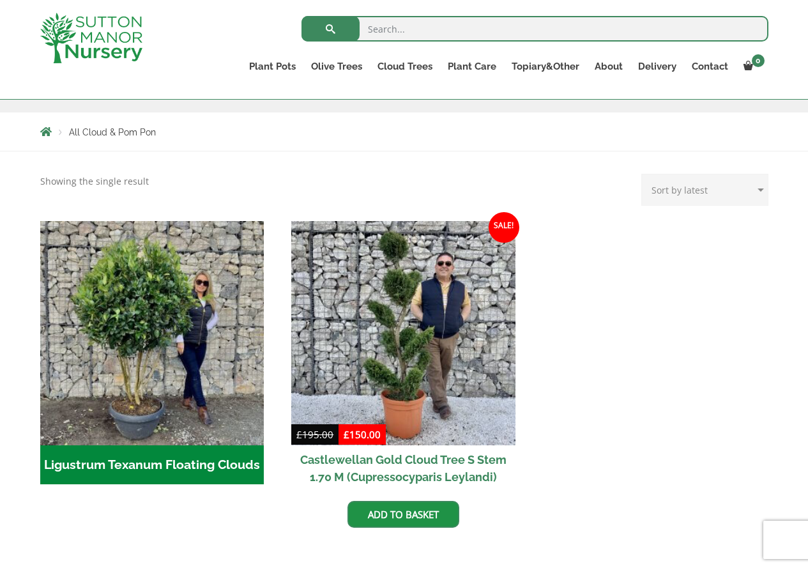
scroll to position [319, 0]
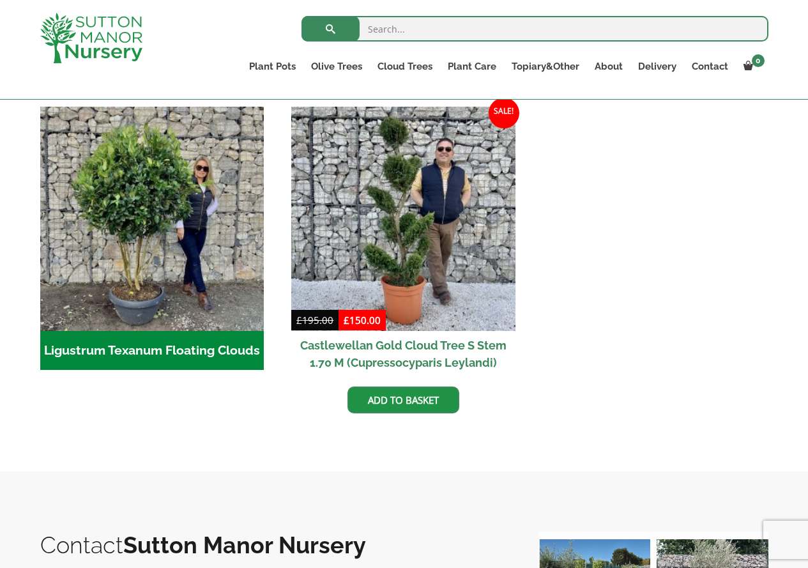
click at [237, 363] on h2 "Ligustrum Texanum Floating Clouds (7)" at bounding box center [152, 351] width 224 height 40
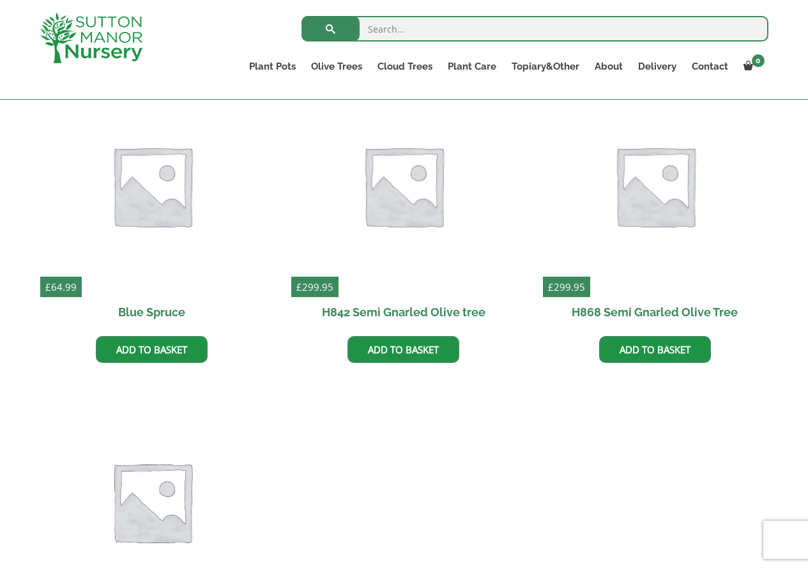
scroll to position [383, 0]
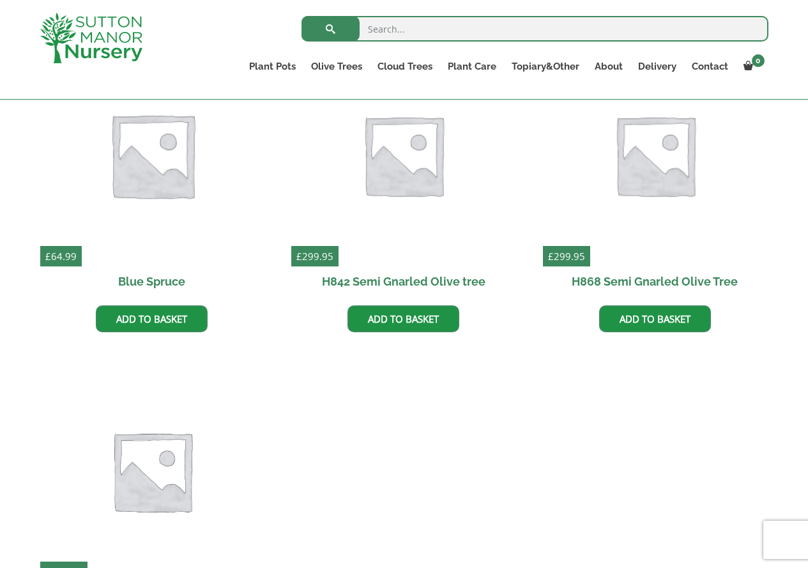
click at [123, 179] on img at bounding box center [151, 154] width 235 height 235
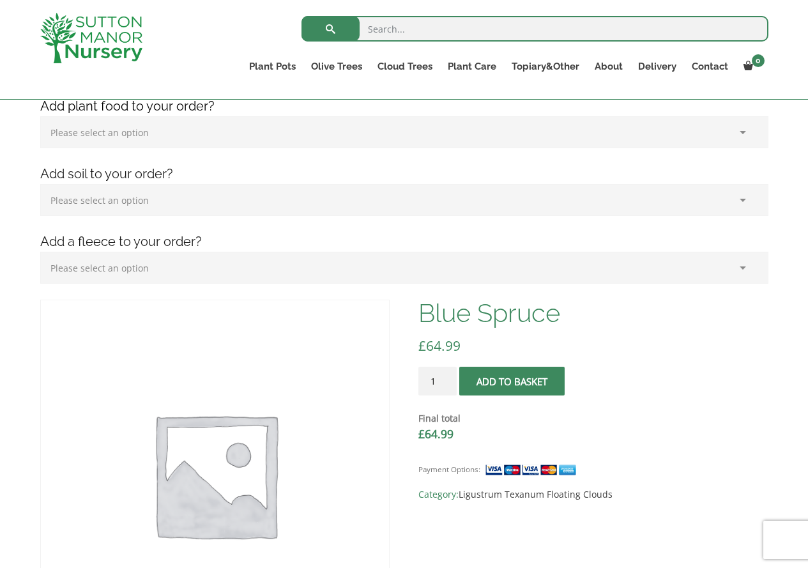
scroll to position [64, 0]
